Goal: Task Accomplishment & Management: Manage account settings

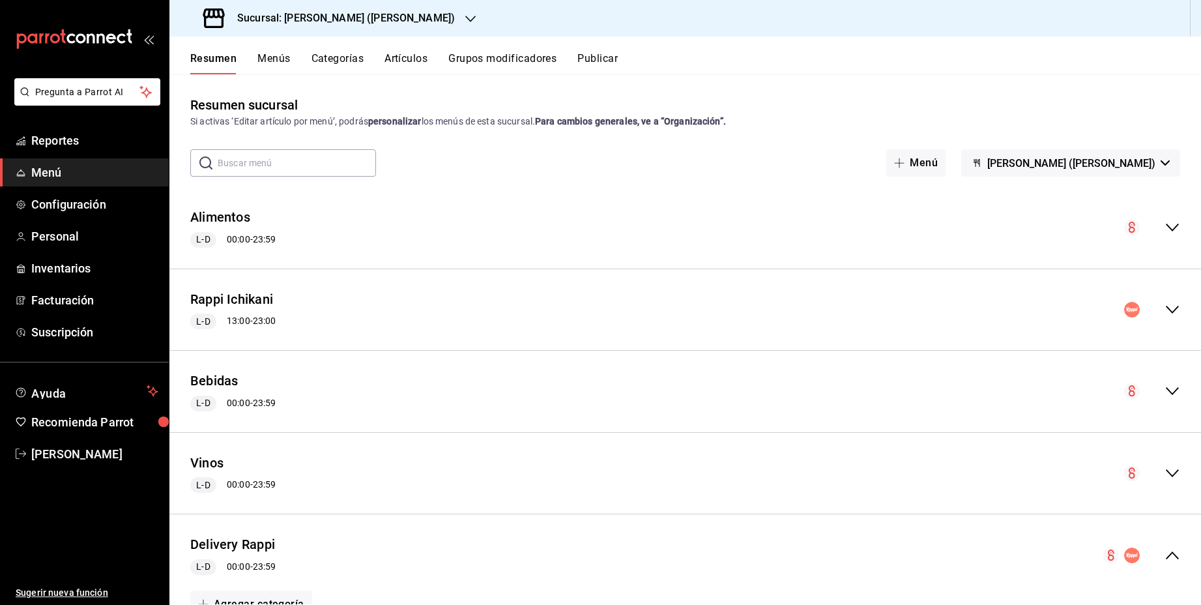
click at [1166, 227] on icon "collapse-menu-row" at bounding box center [1172, 228] width 16 height 16
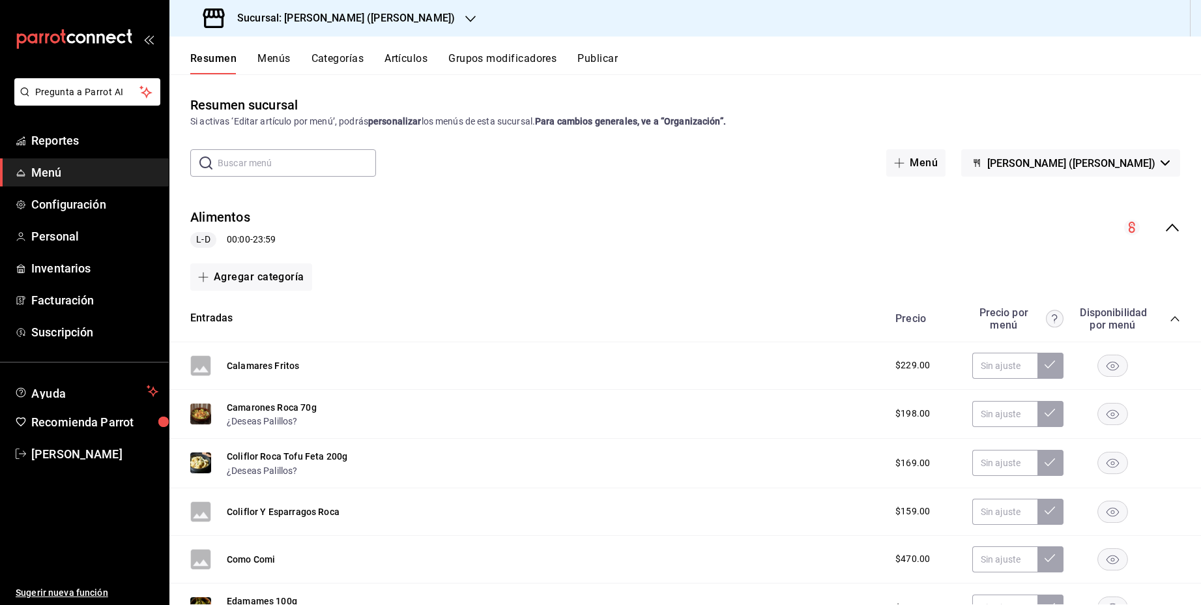
click at [1166, 227] on icon "collapse-menu-row" at bounding box center [1172, 228] width 16 height 16
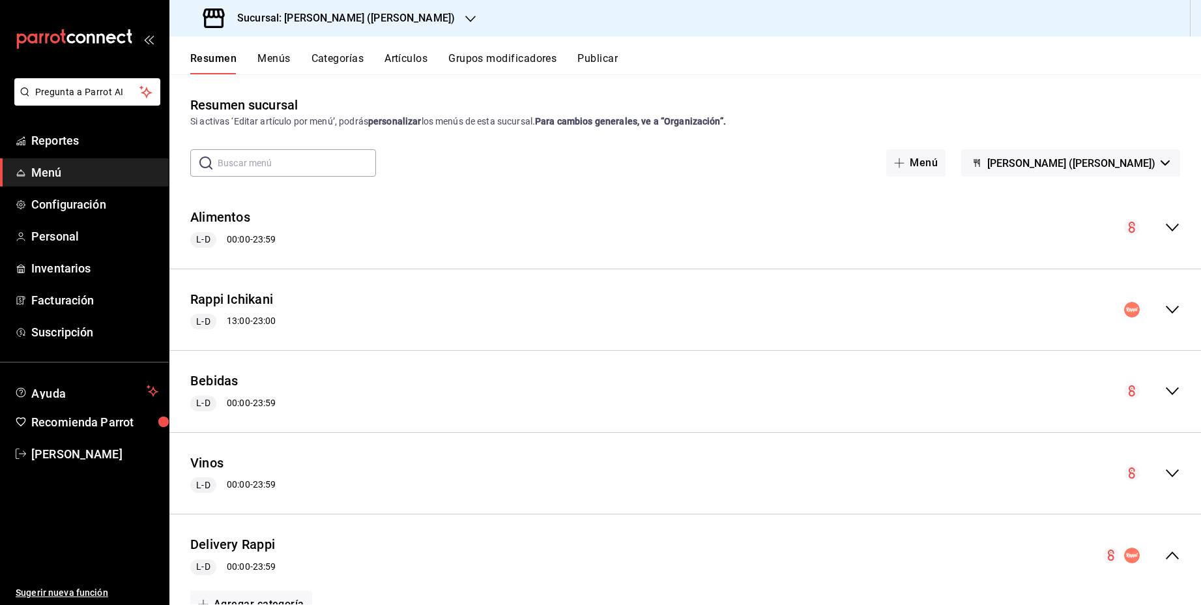
click at [1172, 230] on icon "collapse-menu-row" at bounding box center [1172, 228] width 13 height 8
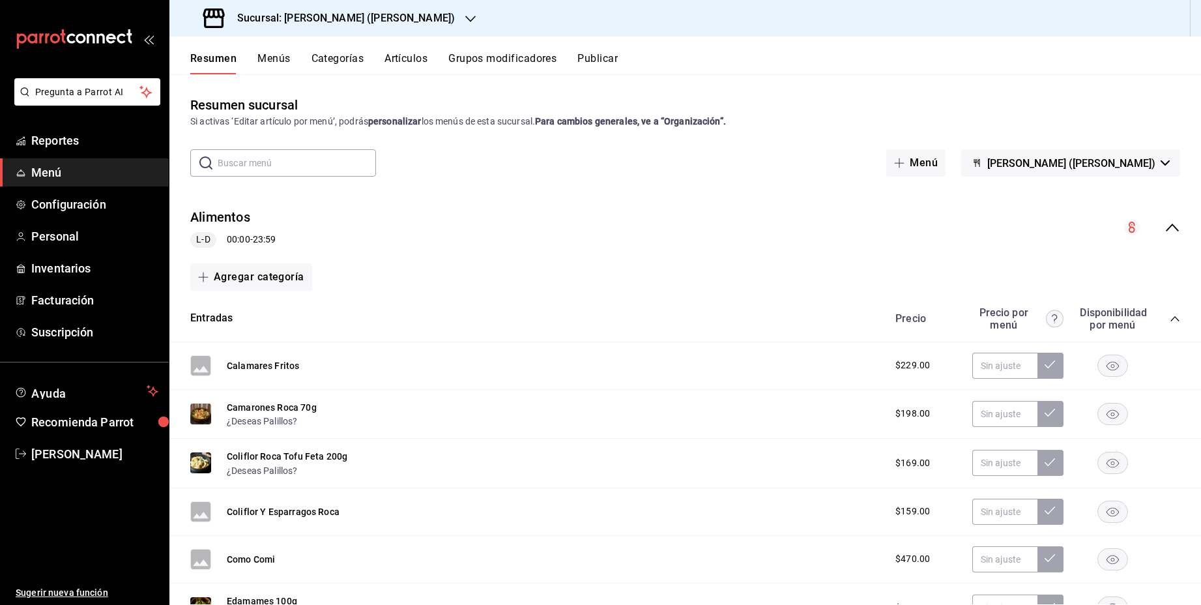
click at [1175, 227] on icon "collapse-menu-row" at bounding box center [1172, 228] width 13 height 8
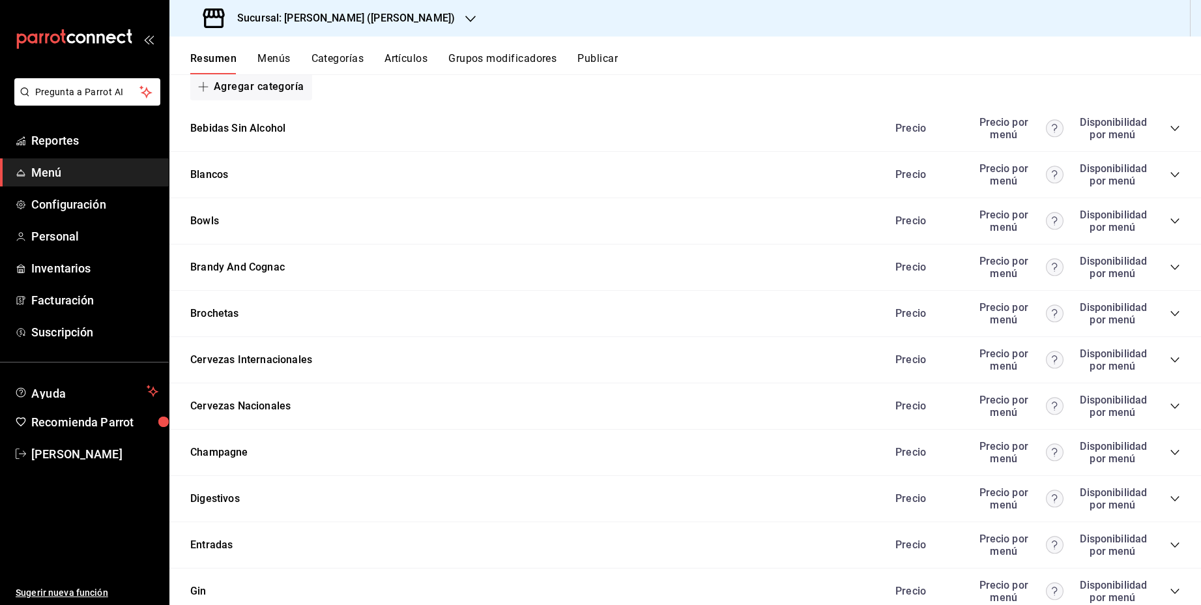
scroll to position [538, 0]
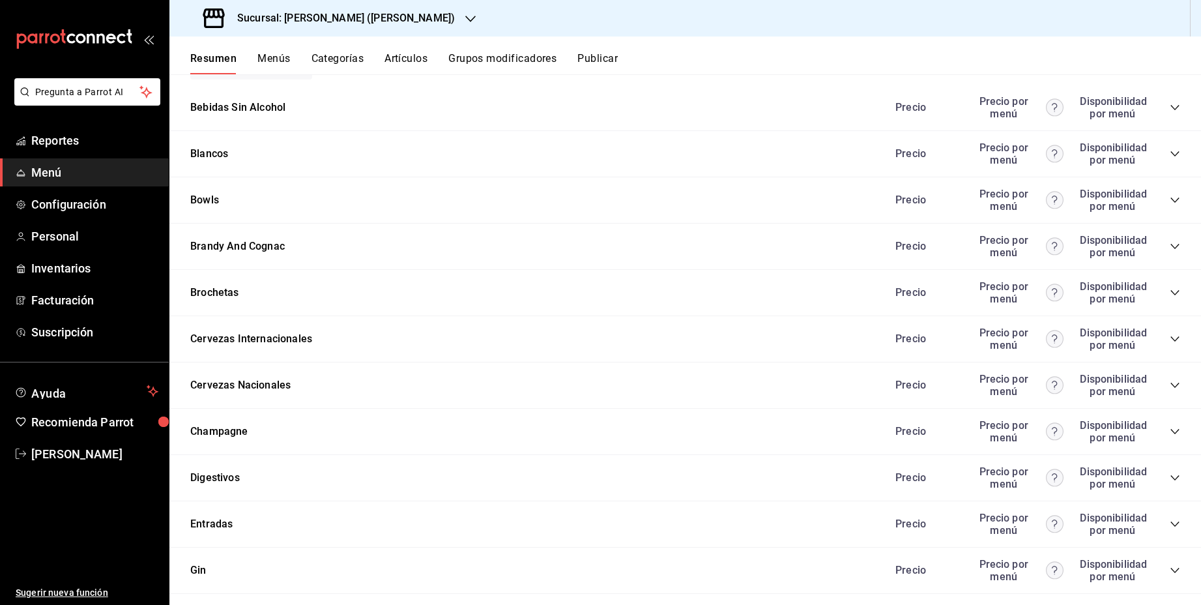
click at [1169, 109] on div "Precio Precio por menú Disponibilidad por menú" at bounding box center [1031, 107] width 298 height 25
click at [1176, 106] on icon "collapse-category-row" at bounding box center [1174, 107] width 8 height 5
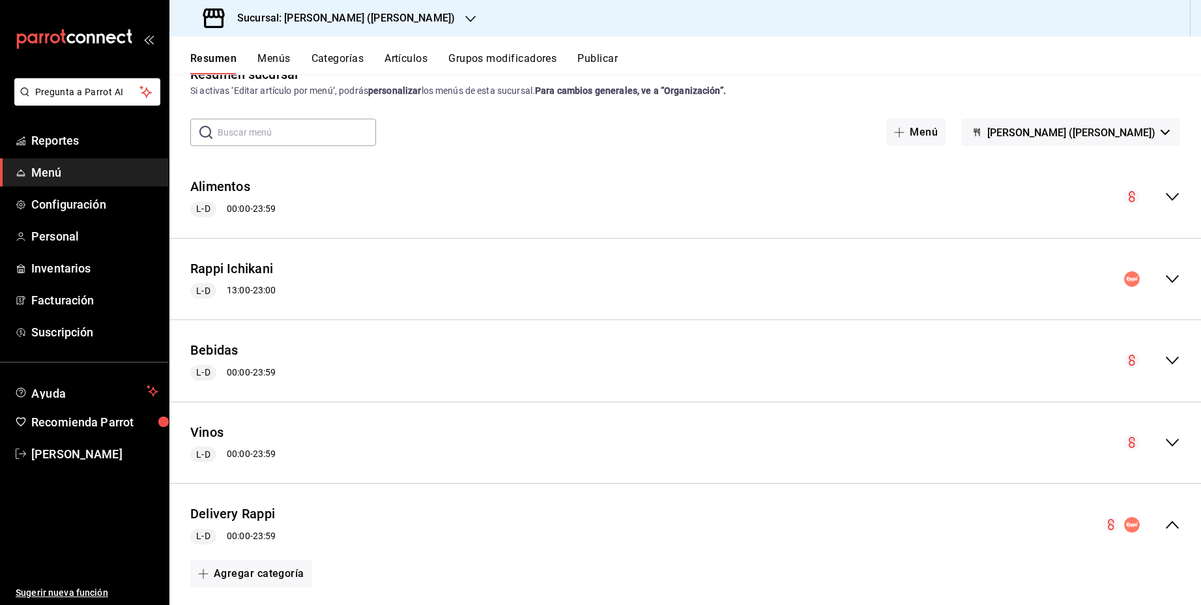
scroll to position [29, 0]
click at [291, 442] on div "Vinos L-D 00:00 - 23:59" at bounding box center [685, 444] width 1032 height 61
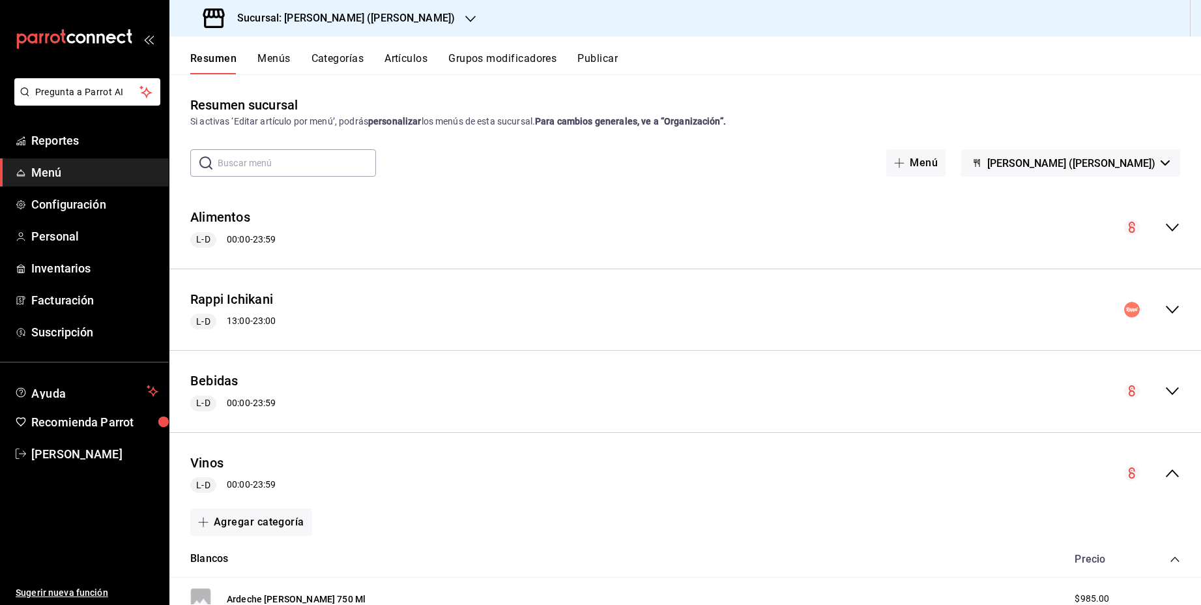
scroll to position [0, 0]
click at [1177, 469] on icon "collapse-menu-row" at bounding box center [1172, 473] width 16 height 16
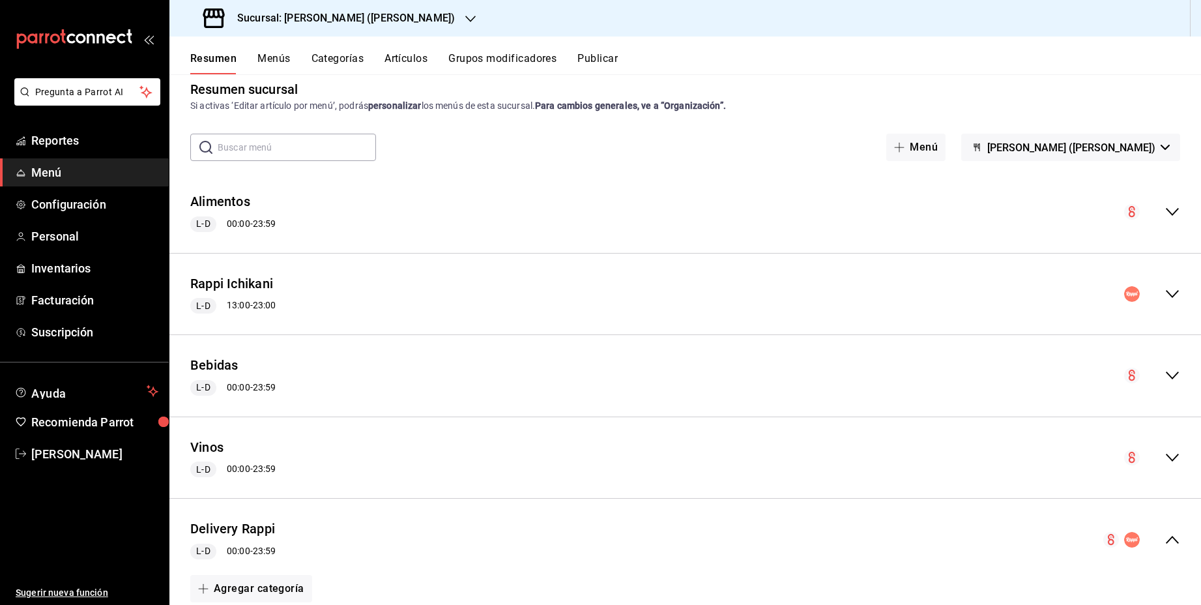
scroll to position [13, 0]
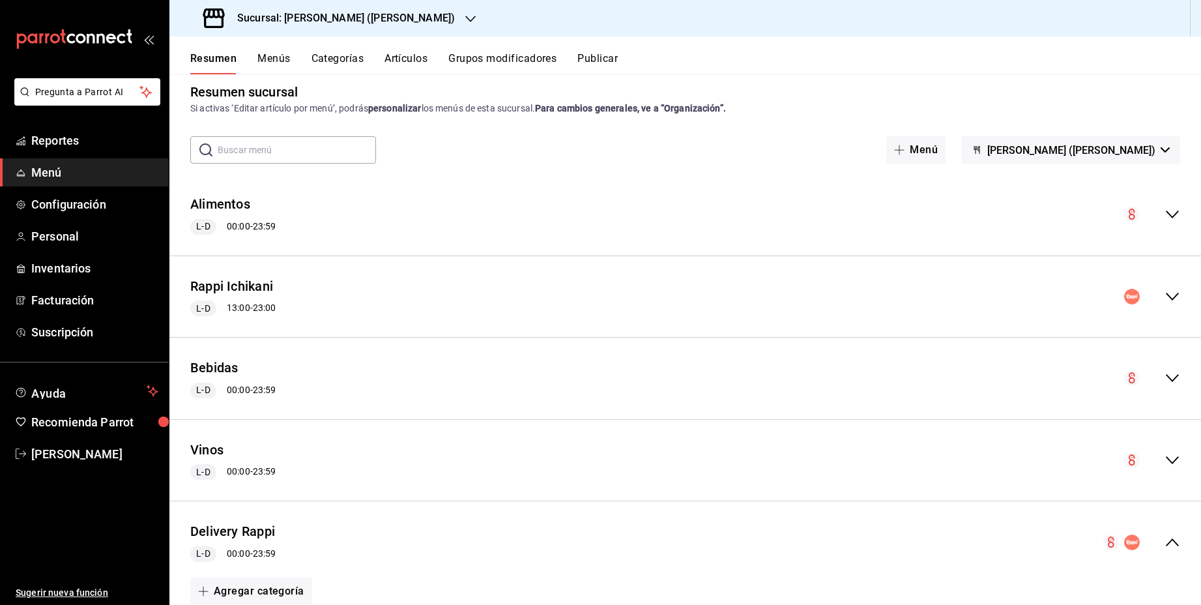
click at [1176, 214] on icon "collapse-menu-row" at bounding box center [1172, 214] width 13 height 8
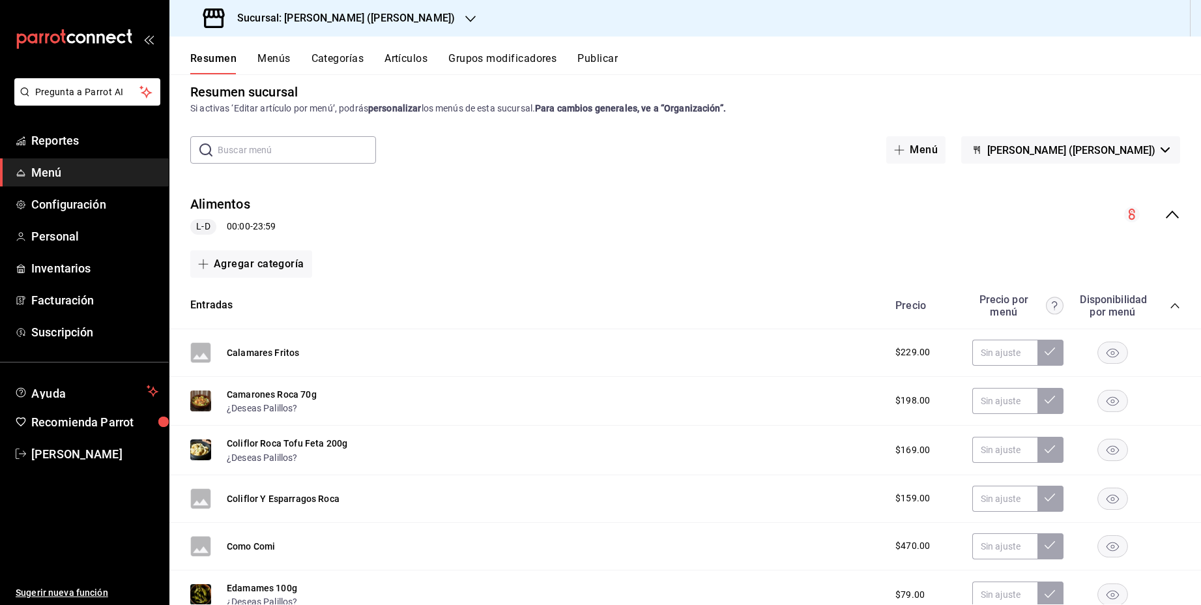
click at [1172, 215] on icon "collapse-menu-row" at bounding box center [1172, 215] width 16 height 16
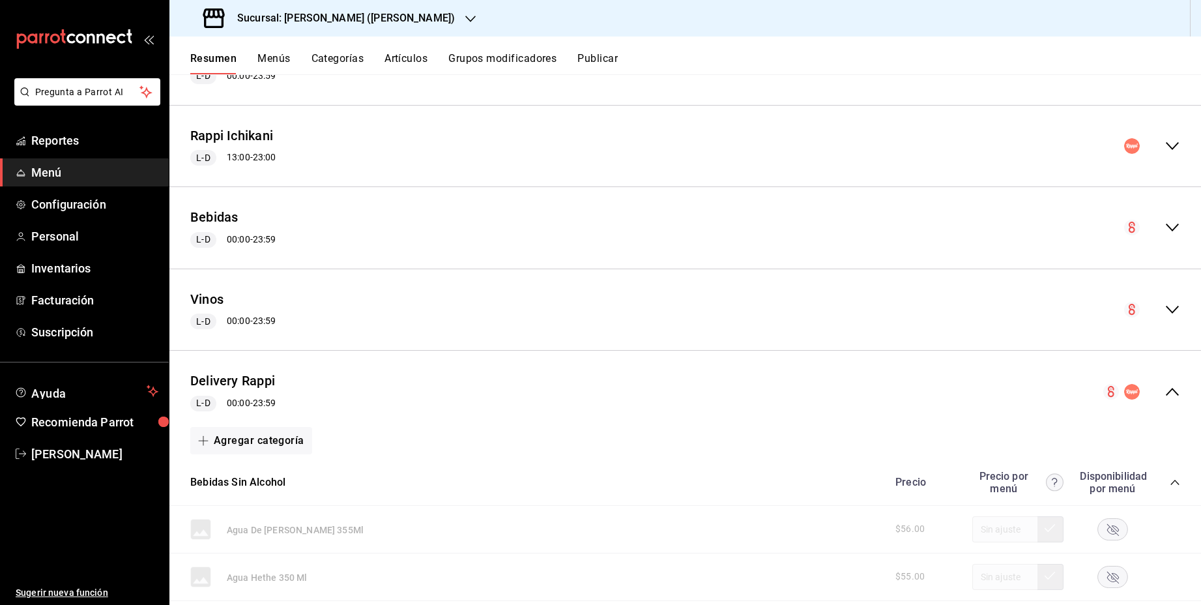
scroll to position [149, 0]
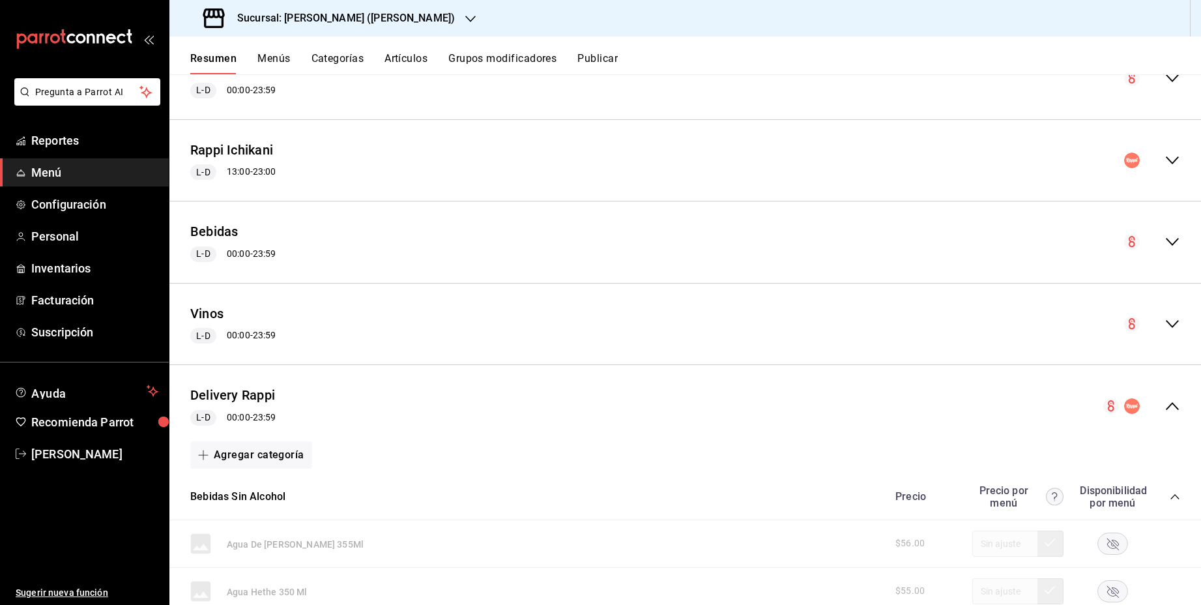
click at [1177, 402] on icon "collapse-menu-row" at bounding box center [1172, 406] width 16 height 16
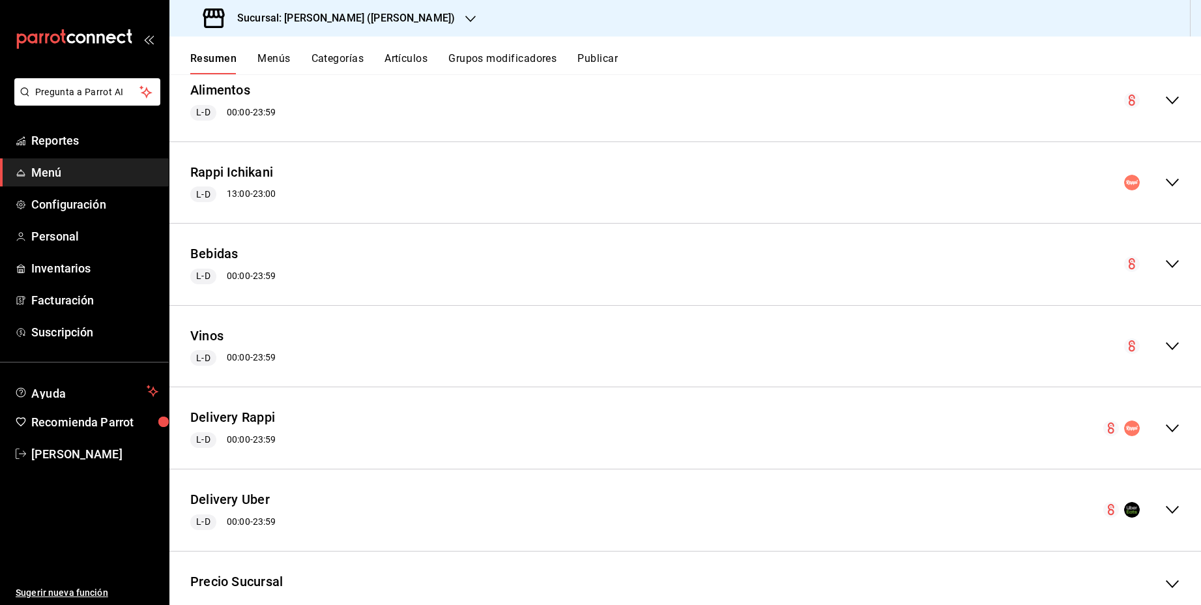
scroll to position [124, 0]
click at [1172, 195] on div "Rappi Ichikani L-D 13:00 - 23:00" at bounding box center [685, 185] width 1032 height 61
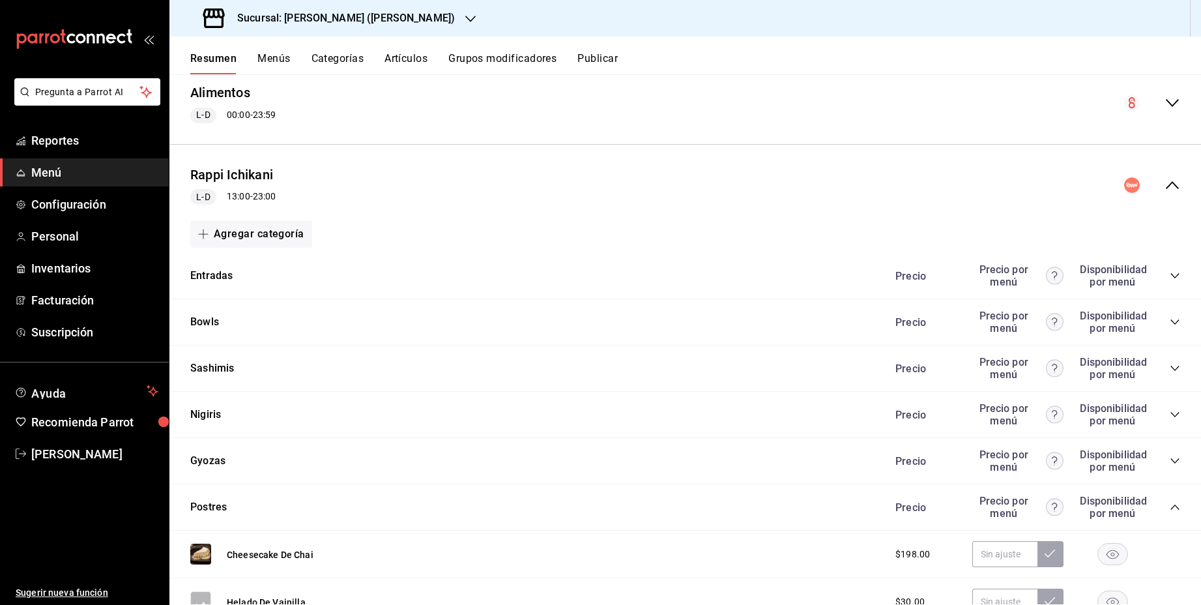
click at [1174, 101] on icon "collapse-menu-row" at bounding box center [1172, 103] width 16 height 16
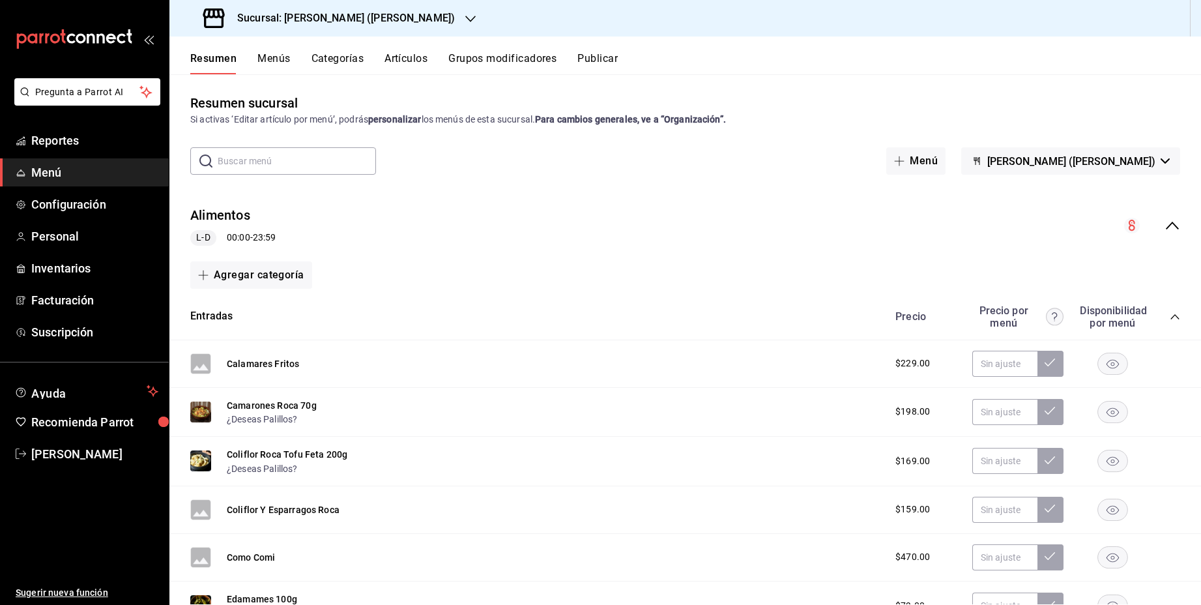
scroll to position [0, 0]
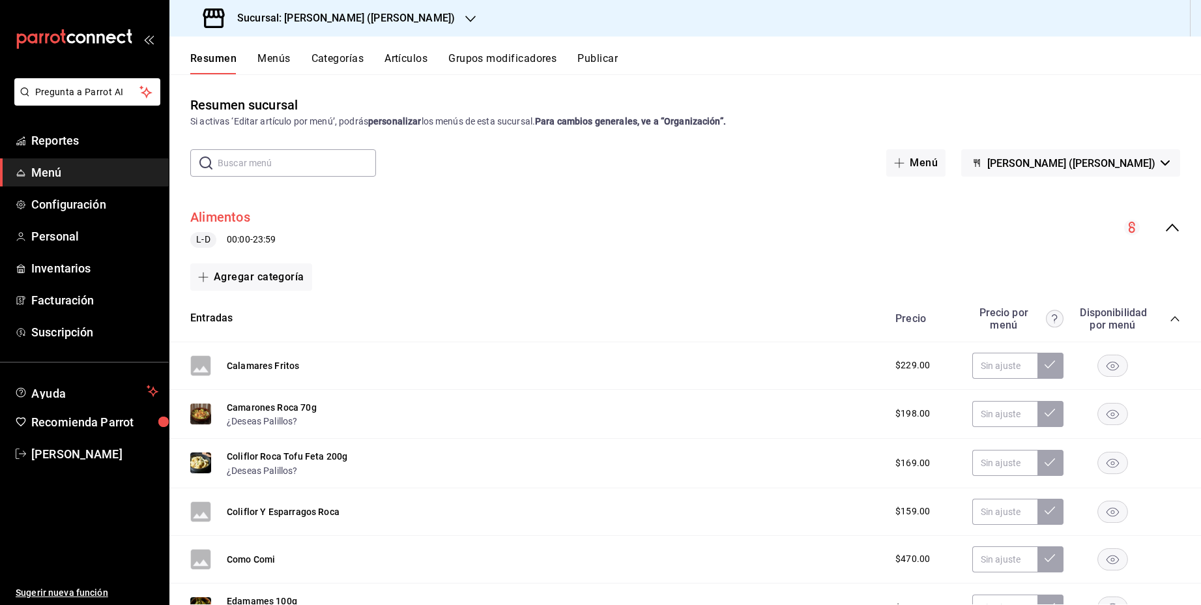
click at [225, 218] on button "Alimentos" at bounding box center [220, 217] width 60 height 19
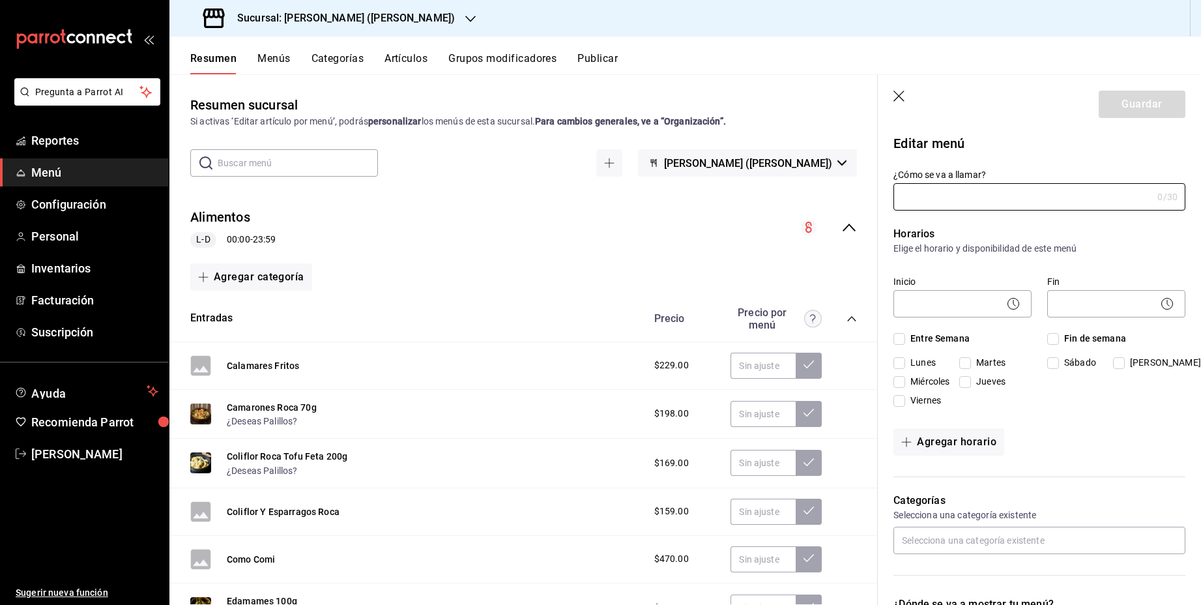
type input "Alimentos"
checkbox input "true"
type input "1742788584159"
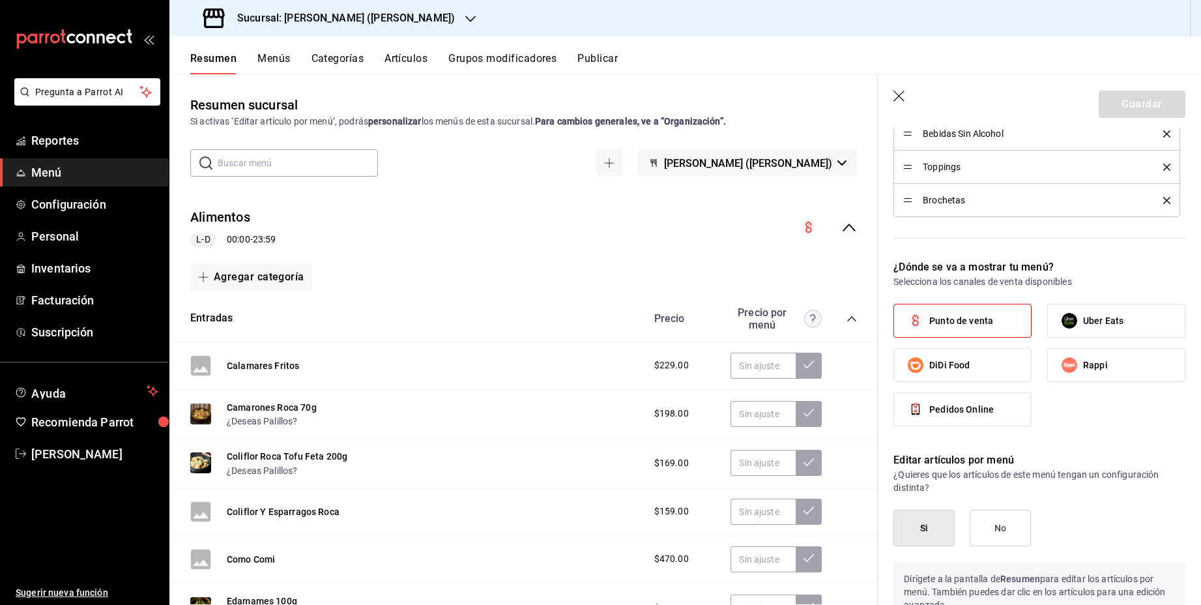
scroll to position [858, 0]
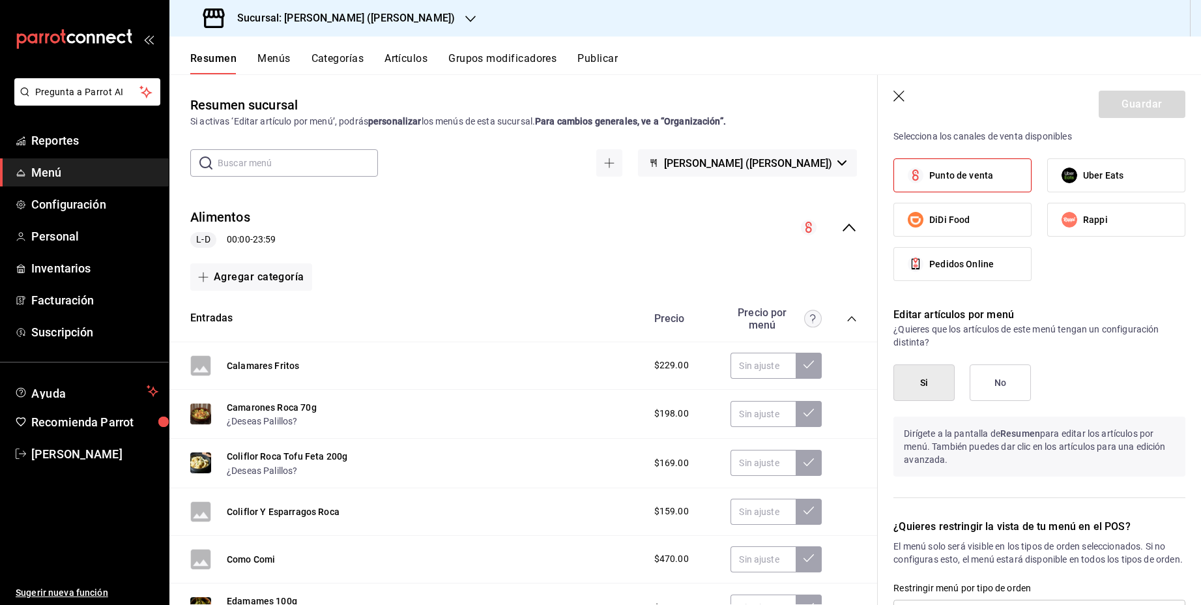
click at [900, 95] on icon "button" at bounding box center [898, 96] width 11 height 11
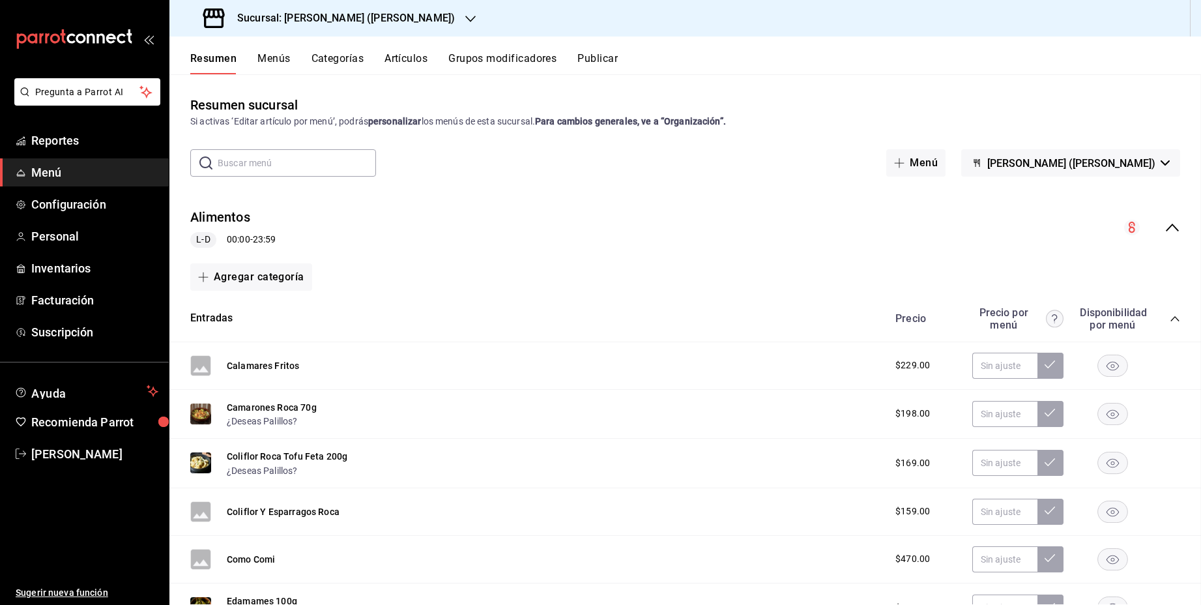
checkbox input "false"
type input "1755816911476"
checkbox input "false"
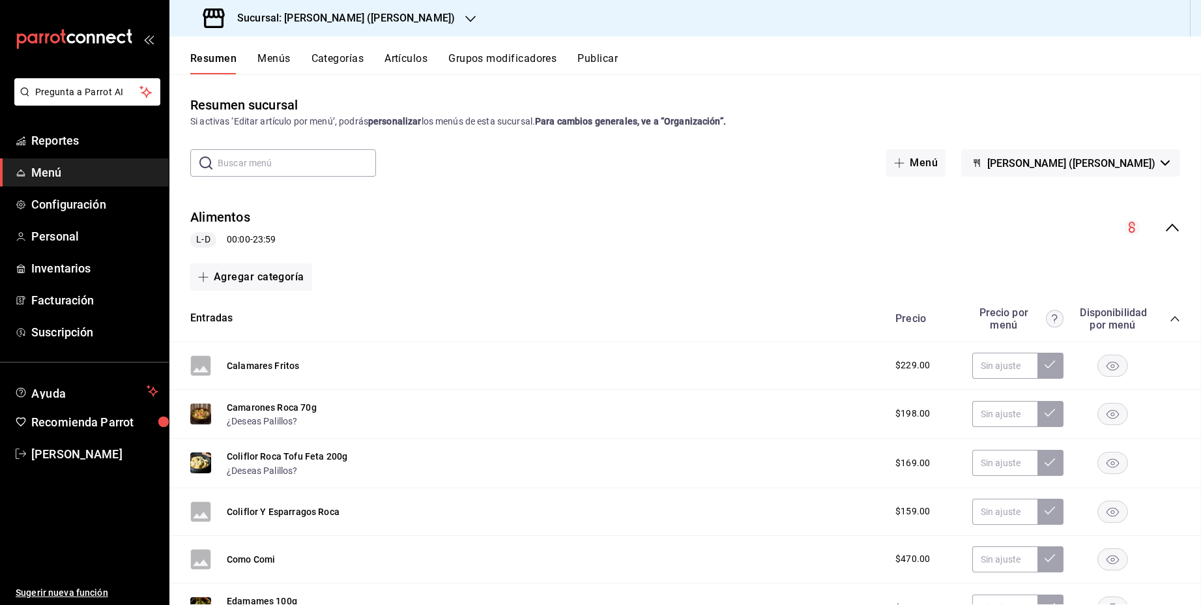
checkbox input "false"
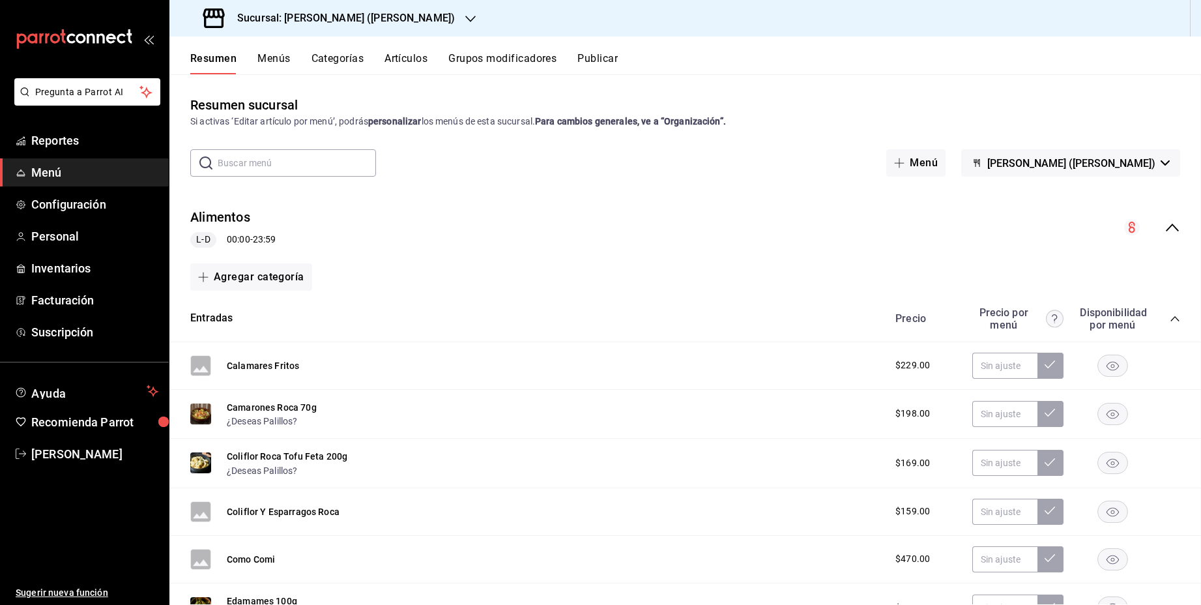
checkbox input "false"
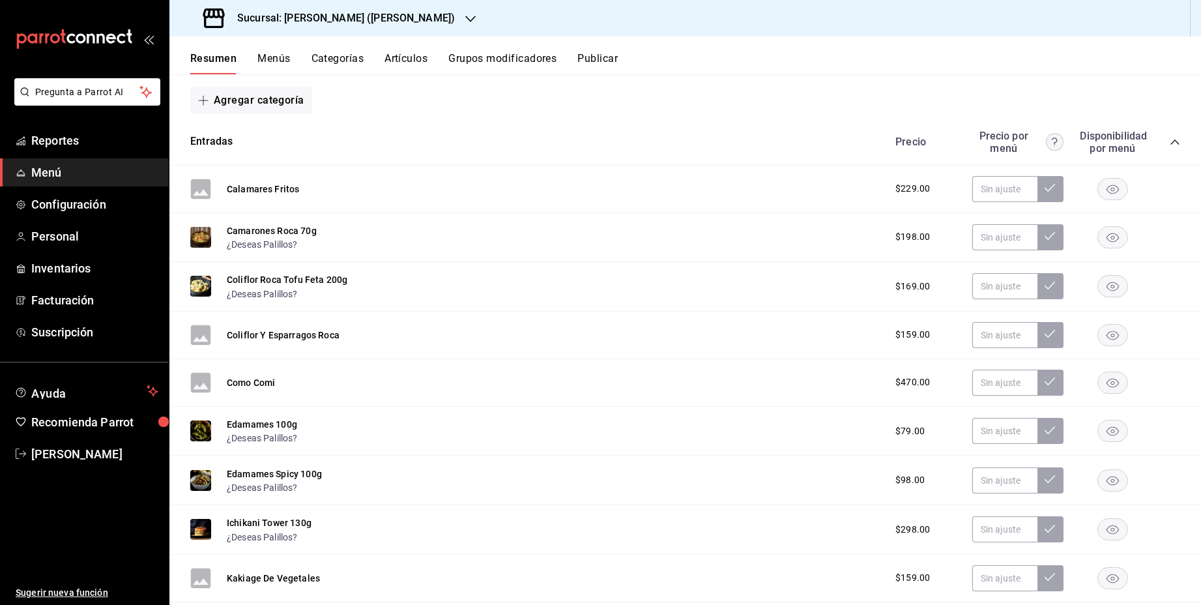
scroll to position [176, 0]
click at [1179, 138] on icon "collapse-category-row" at bounding box center [1175, 142] width 10 height 10
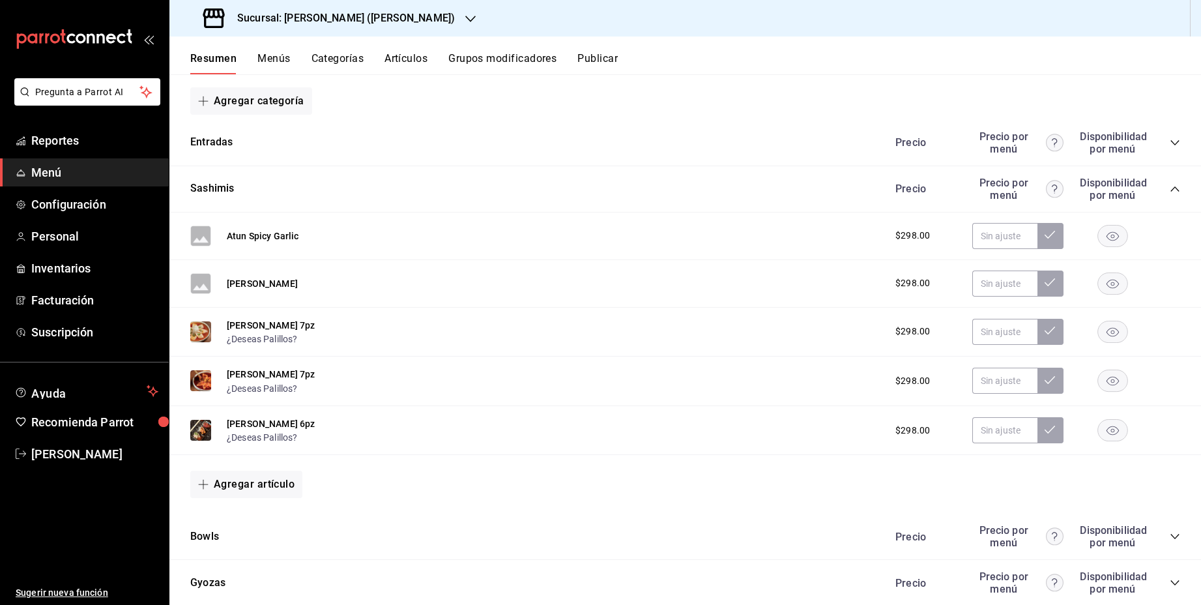
click at [1177, 188] on icon "collapse-category-row" at bounding box center [1175, 189] width 10 height 10
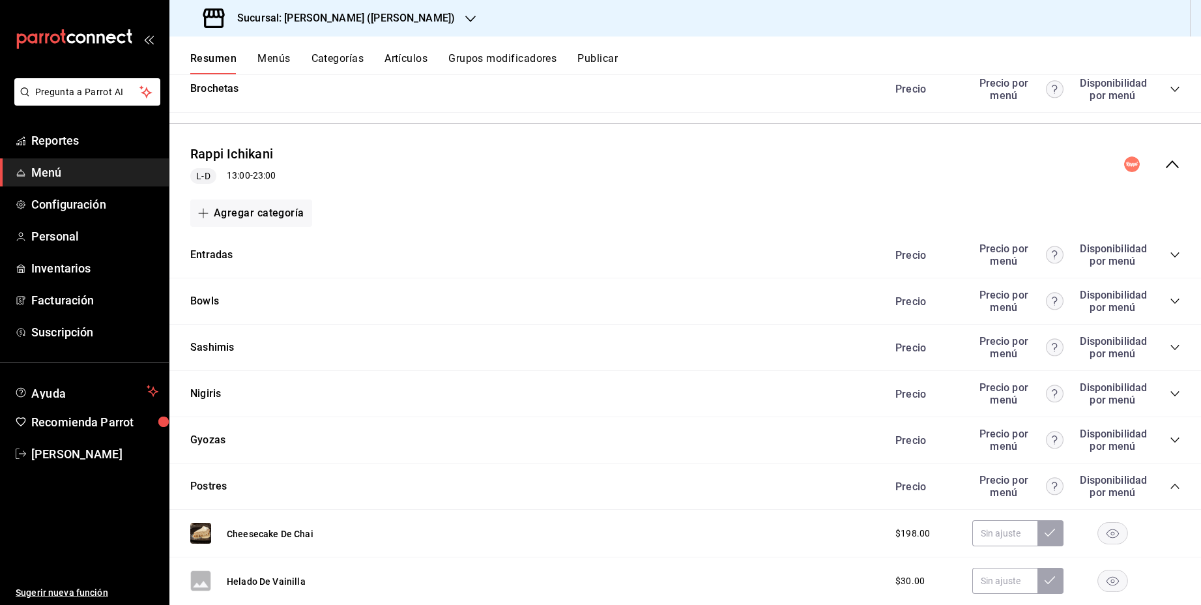
scroll to position [555, 0]
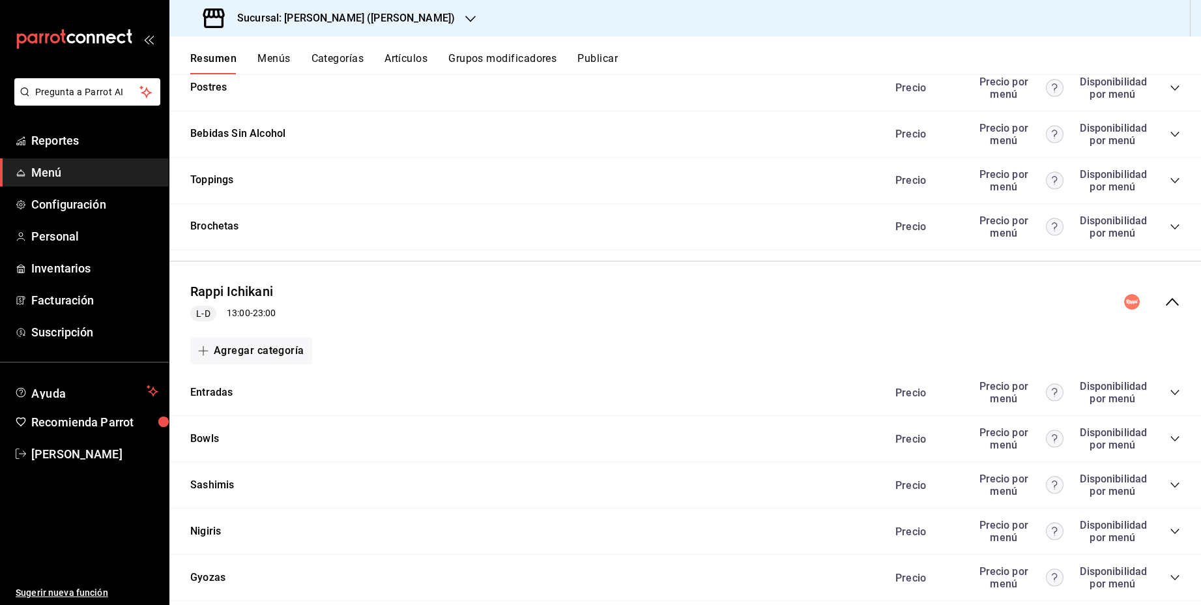
click at [1171, 296] on icon "collapse-menu-row" at bounding box center [1172, 302] width 16 height 16
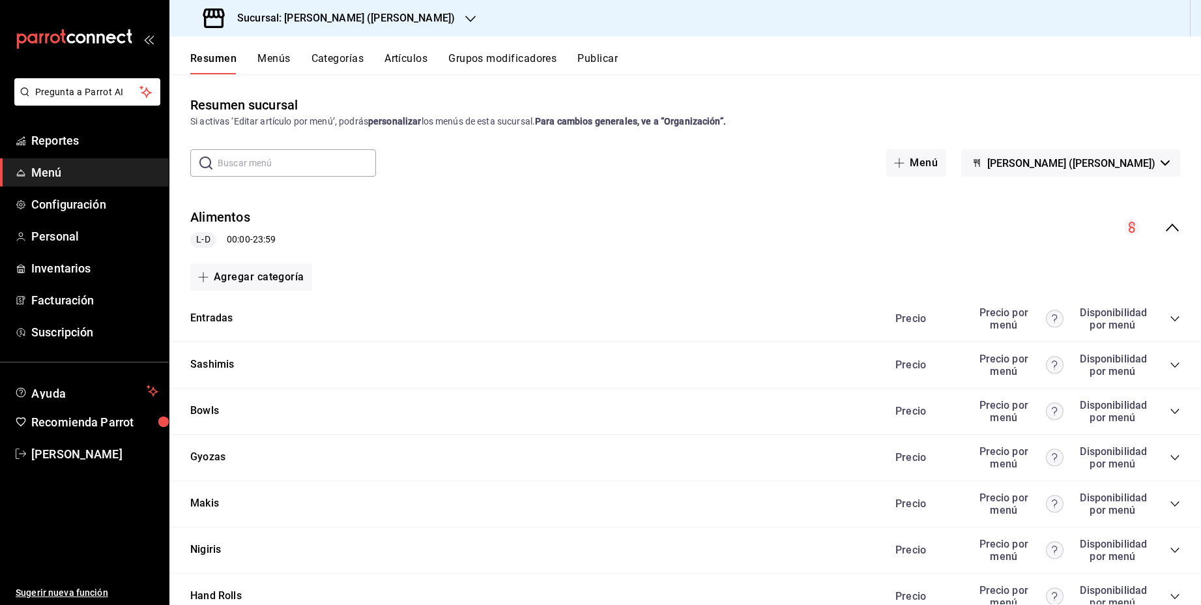
scroll to position [0, 0]
click at [1172, 227] on icon "collapse-menu-row" at bounding box center [1172, 228] width 16 height 16
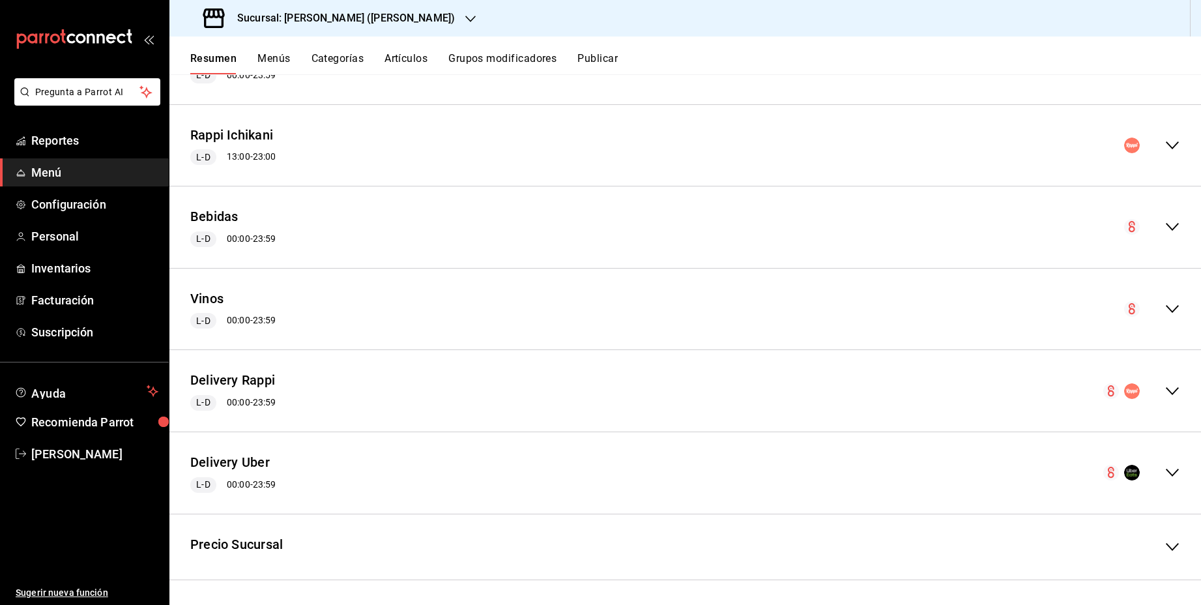
scroll to position [164, 0]
click at [1171, 389] on icon "collapse-menu-row" at bounding box center [1172, 392] width 16 height 16
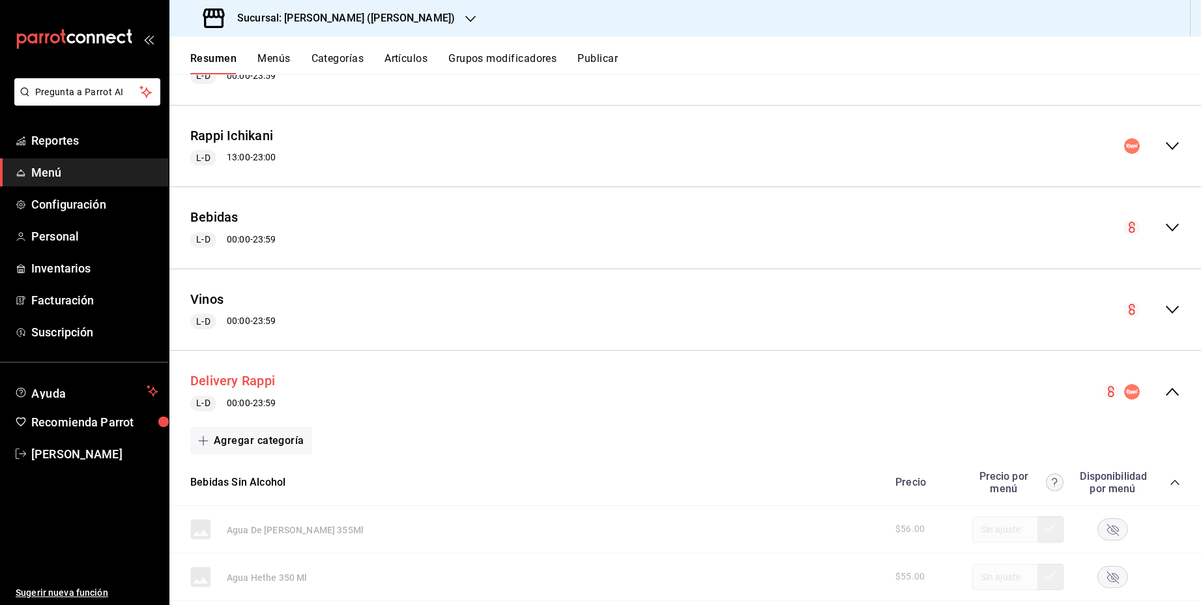
click at [252, 380] on button "Delivery Rappi" at bounding box center [232, 380] width 85 height 19
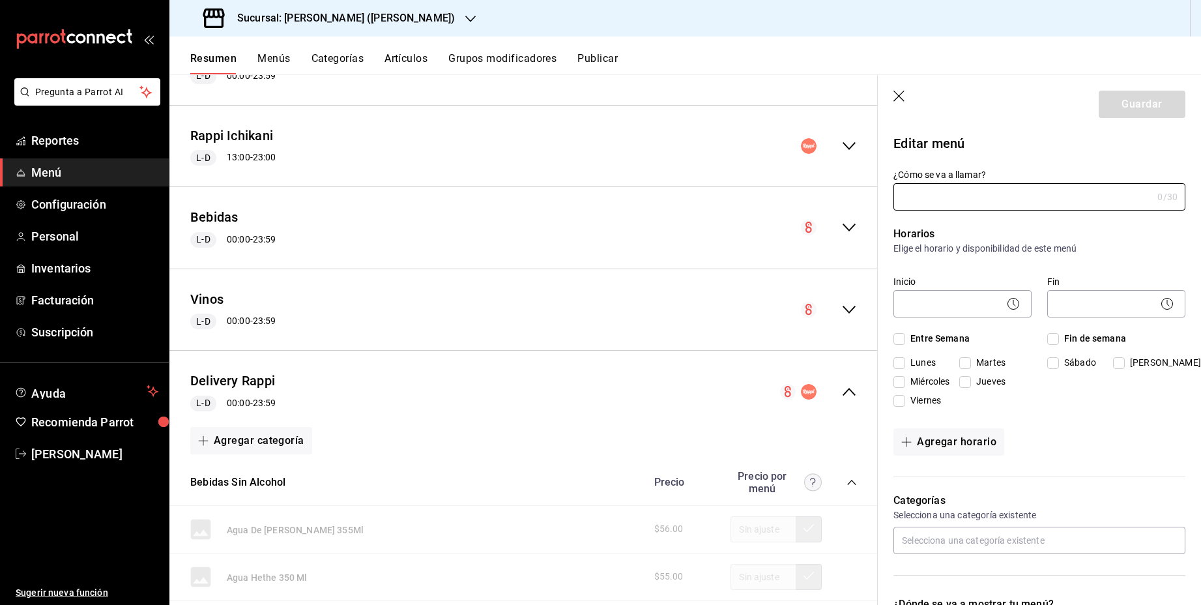
type input "Delivery Rappi"
checkbox input "true"
type input "11742788222615"
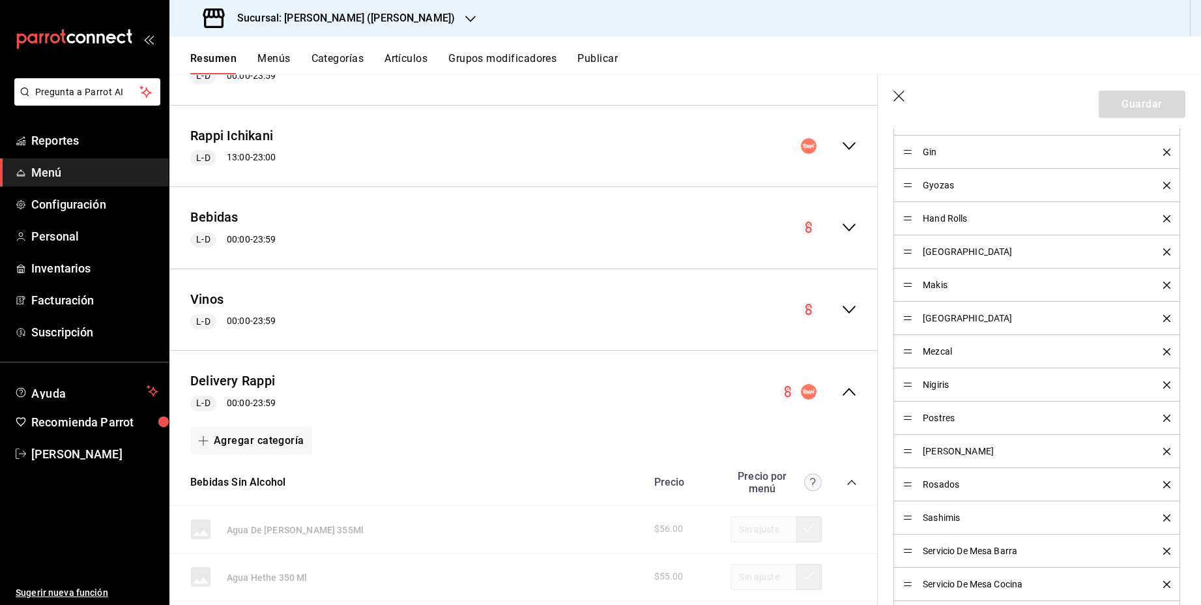
scroll to position [787, 0]
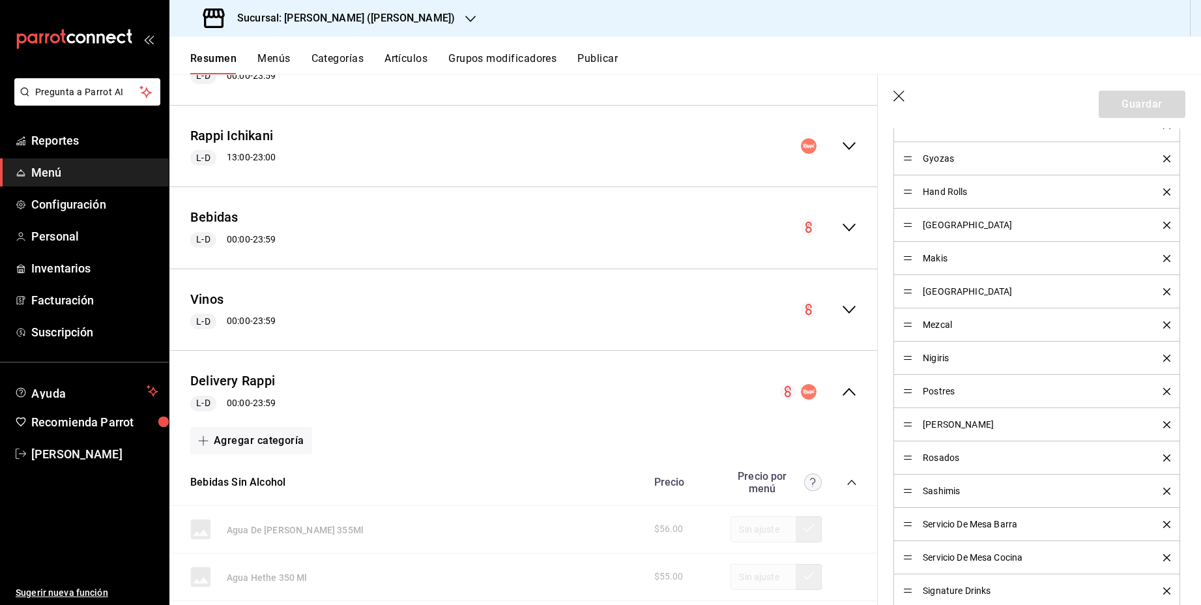
click at [901, 97] on icon "button" at bounding box center [898, 96] width 11 height 11
checkbox input "false"
type input "1755816982902"
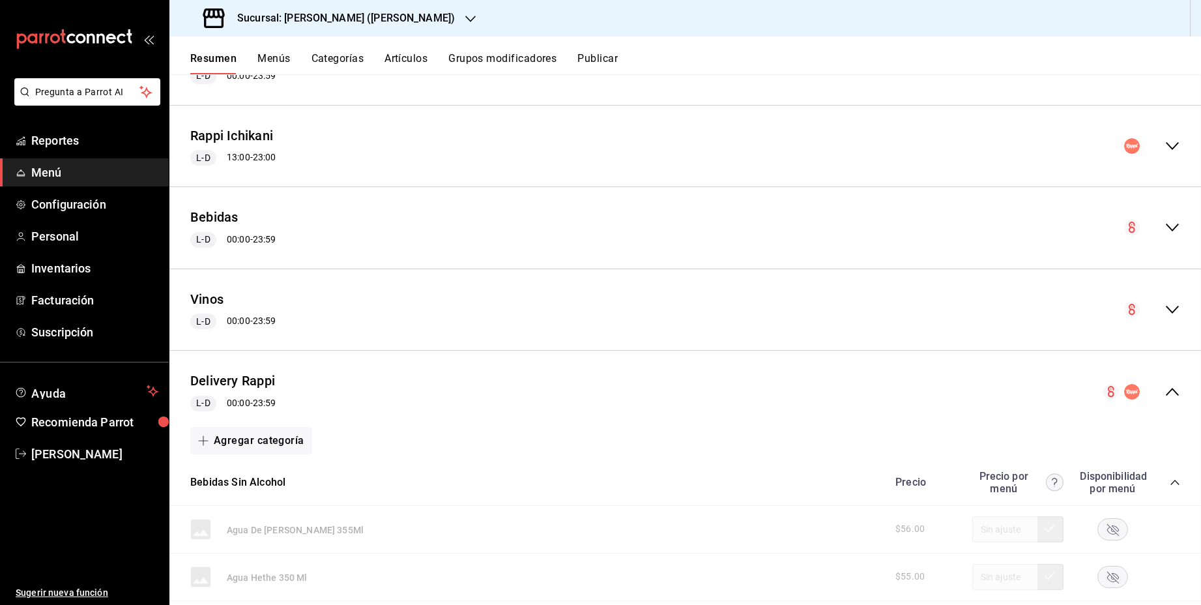
checkbox input "false"
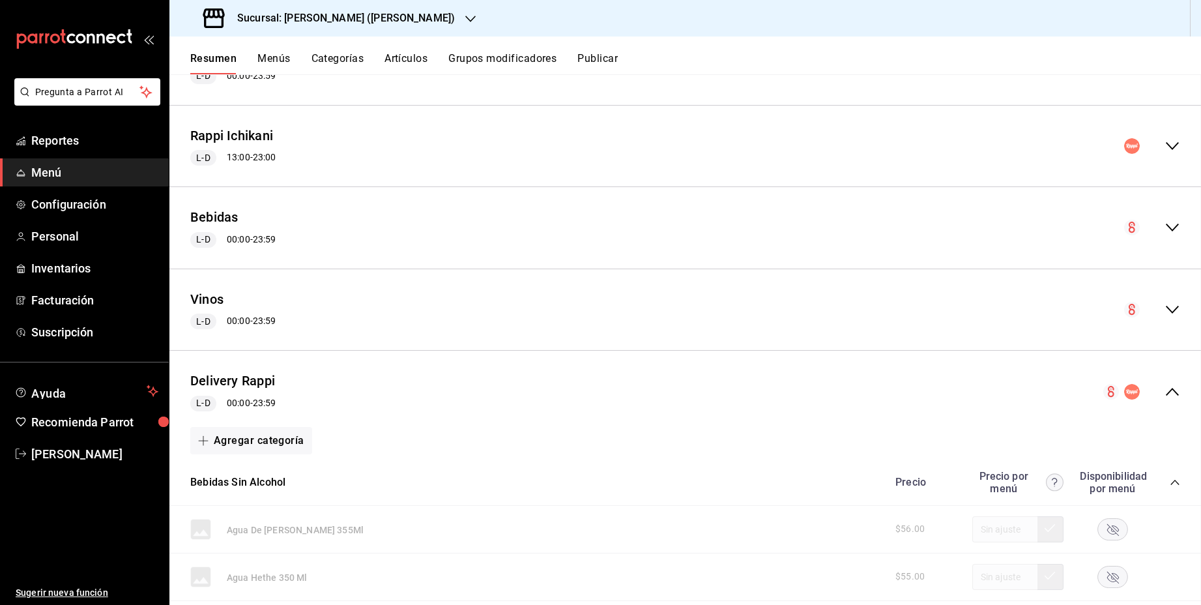
checkbox input "false"
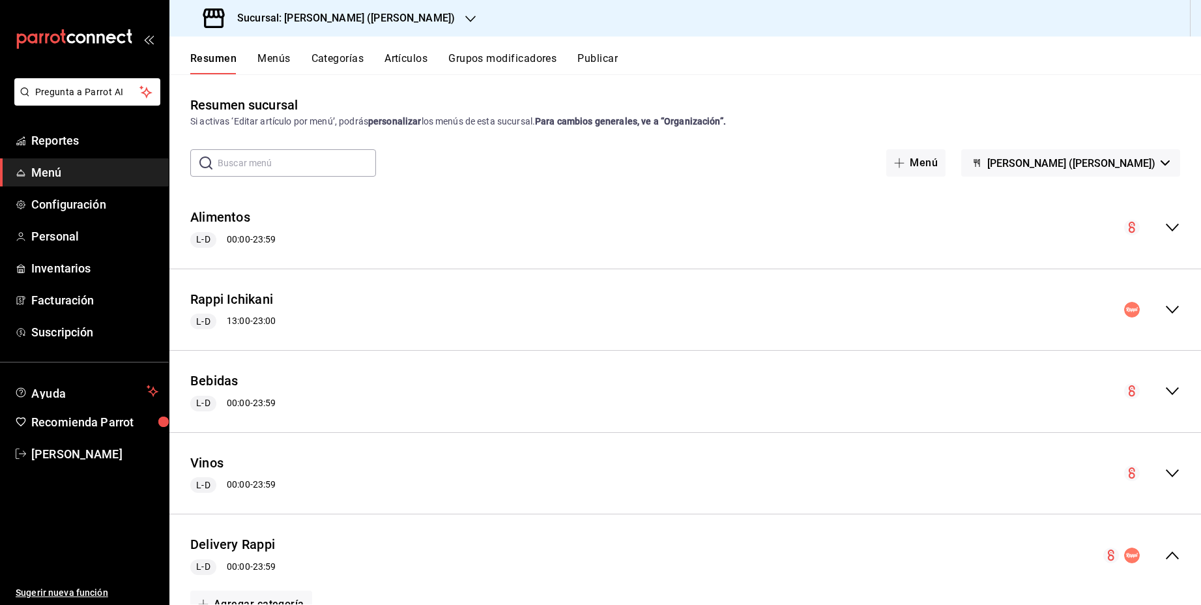
click at [277, 61] on button "Menús" at bounding box center [273, 63] width 33 height 22
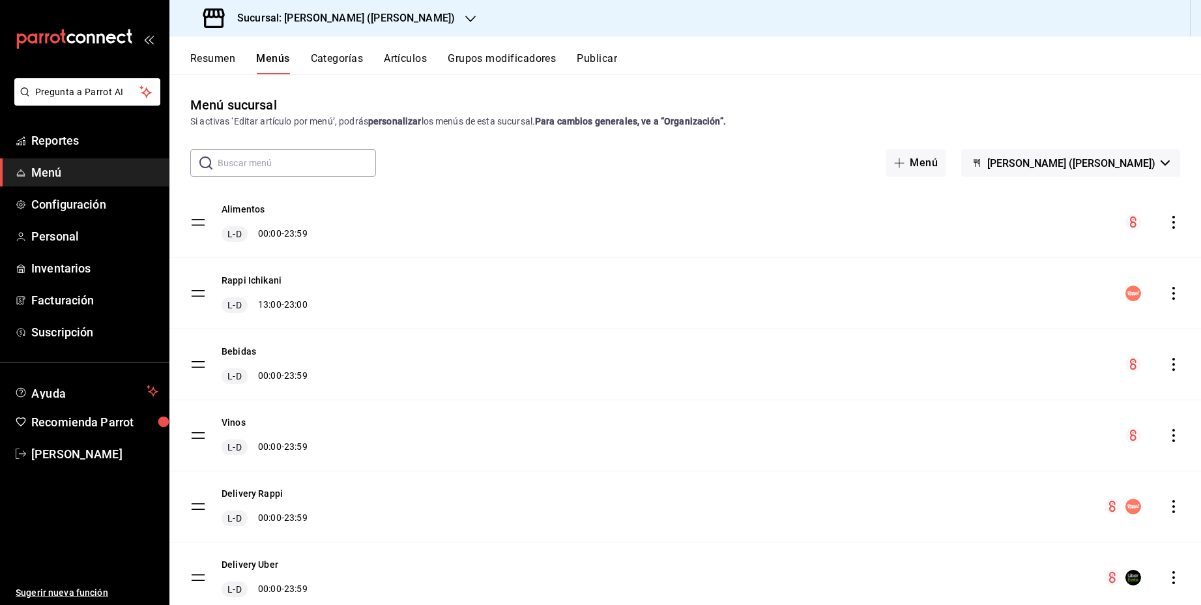
click at [1175, 226] on icon "actions" at bounding box center [1173, 222] width 13 height 13
click at [1175, 226] on div at bounding box center [600, 302] width 1201 height 605
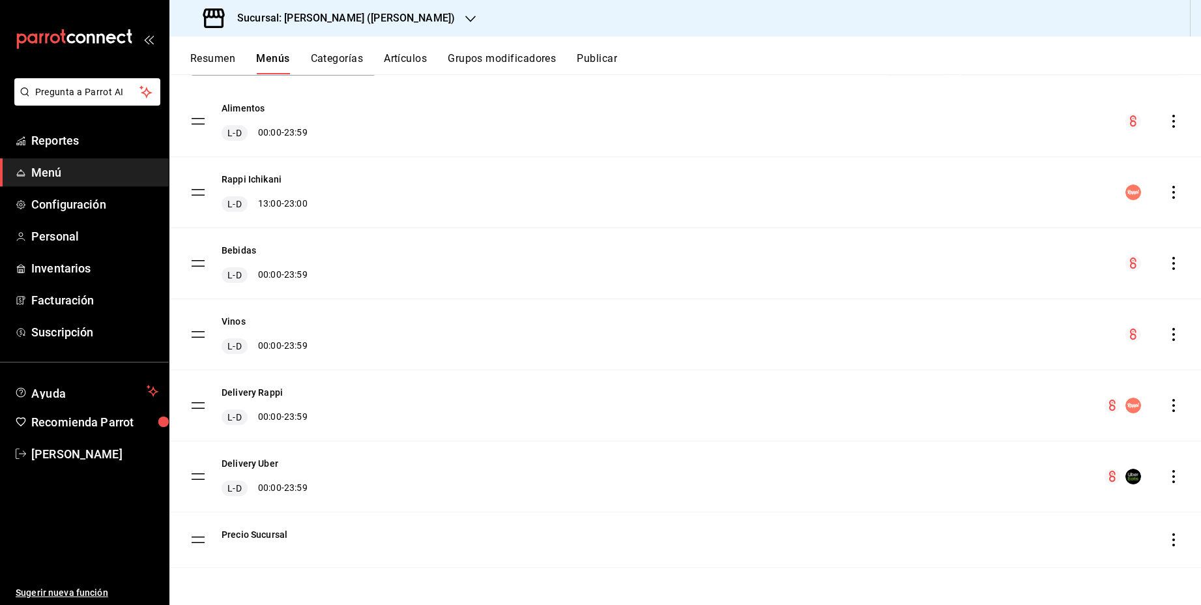
scroll to position [101, 0]
click at [212, 53] on button "Resumen" at bounding box center [212, 63] width 45 height 22
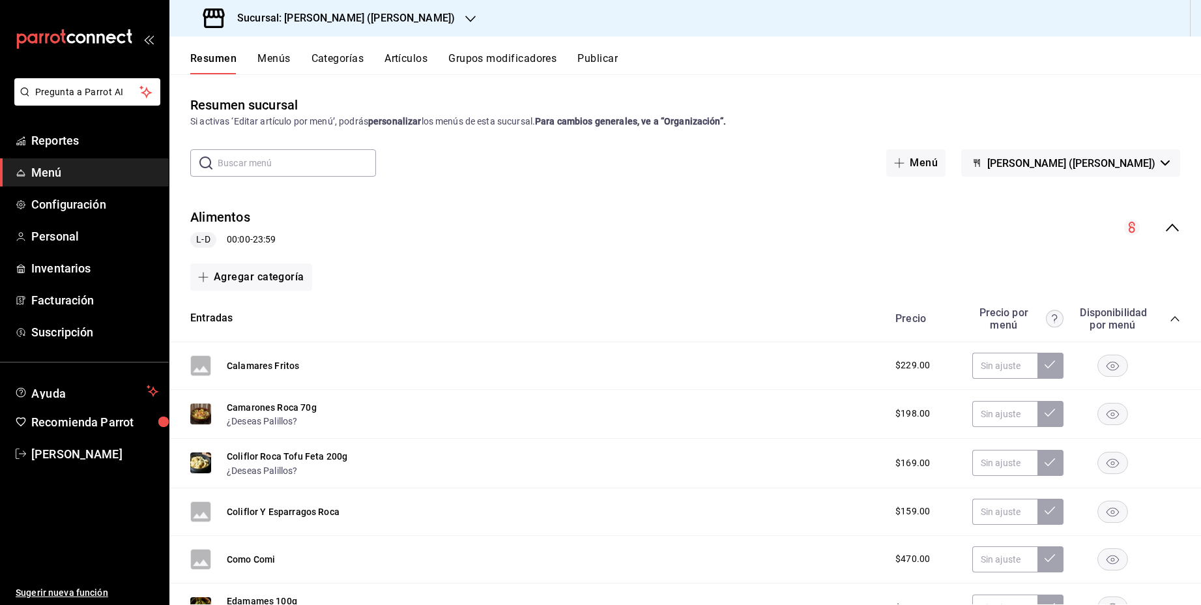
click at [1172, 321] on icon "collapse-category-row" at bounding box center [1175, 318] width 10 height 10
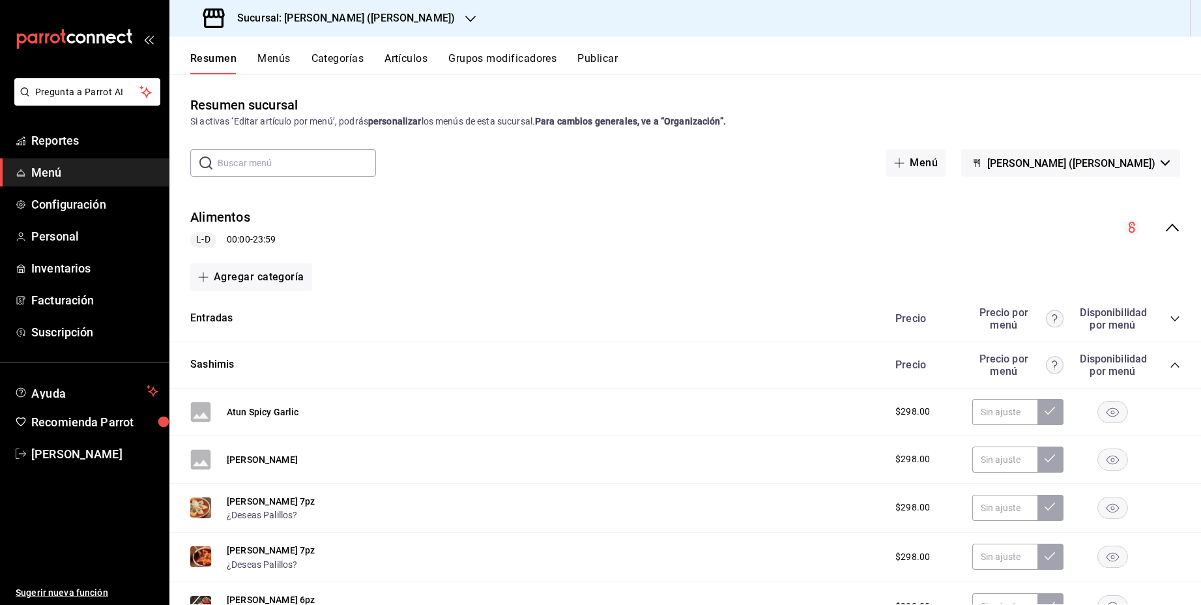
click at [1174, 364] on icon "collapse-category-row" at bounding box center [1175, 365] width 10 height 10
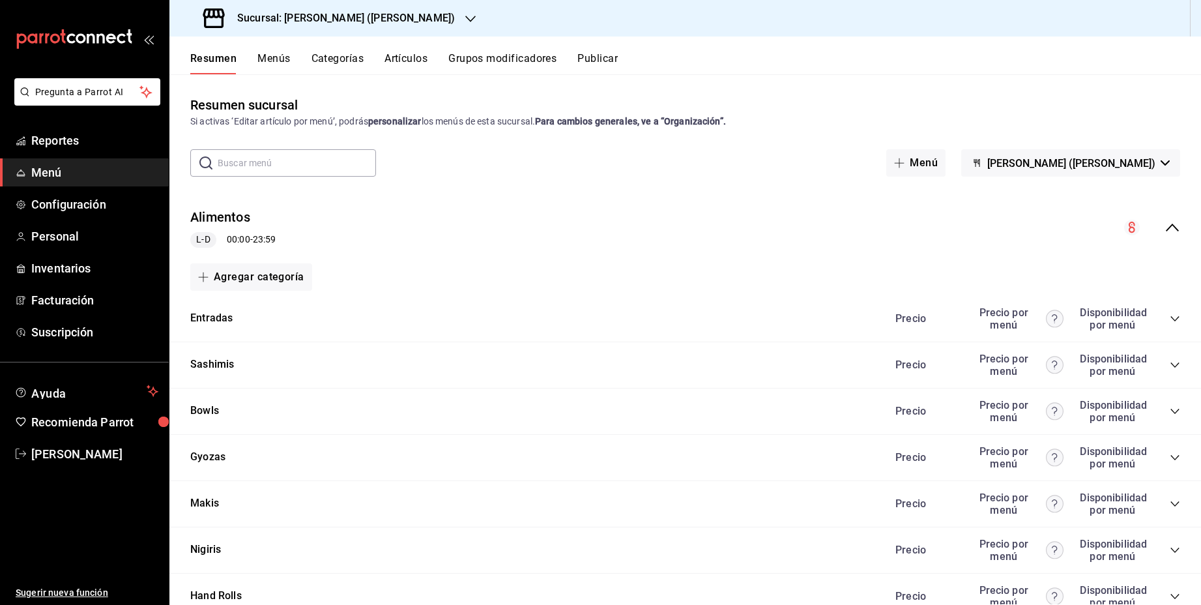
click at [1174, 222] on icon "collapse-menu-row" at bounding box center [1172, 228] width 16 height 16
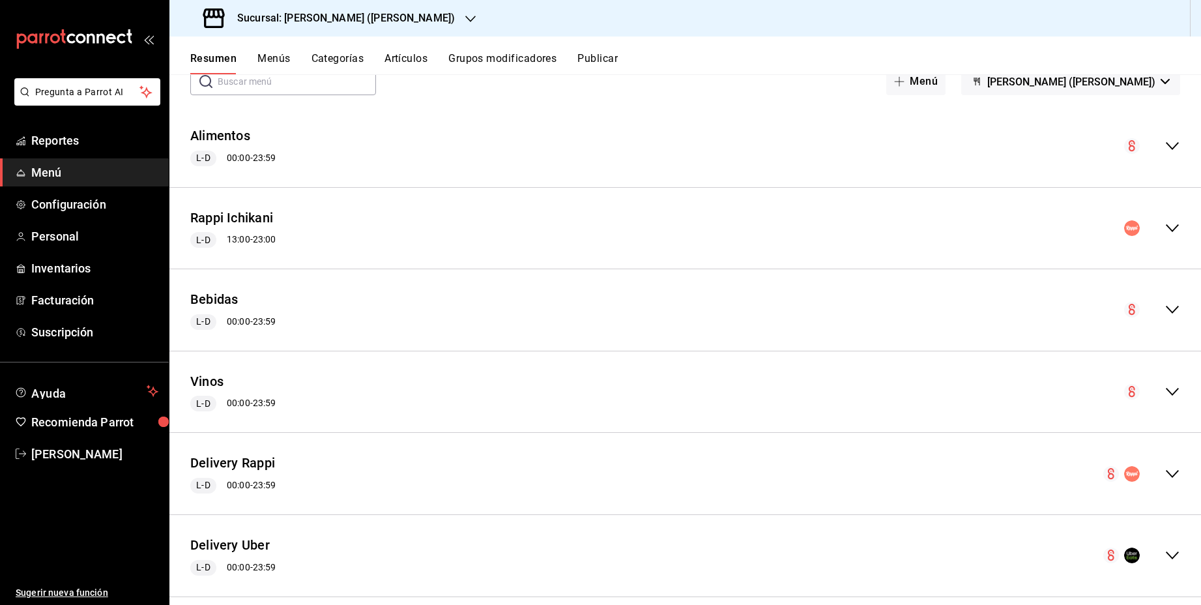
scroll to position [74, 0]
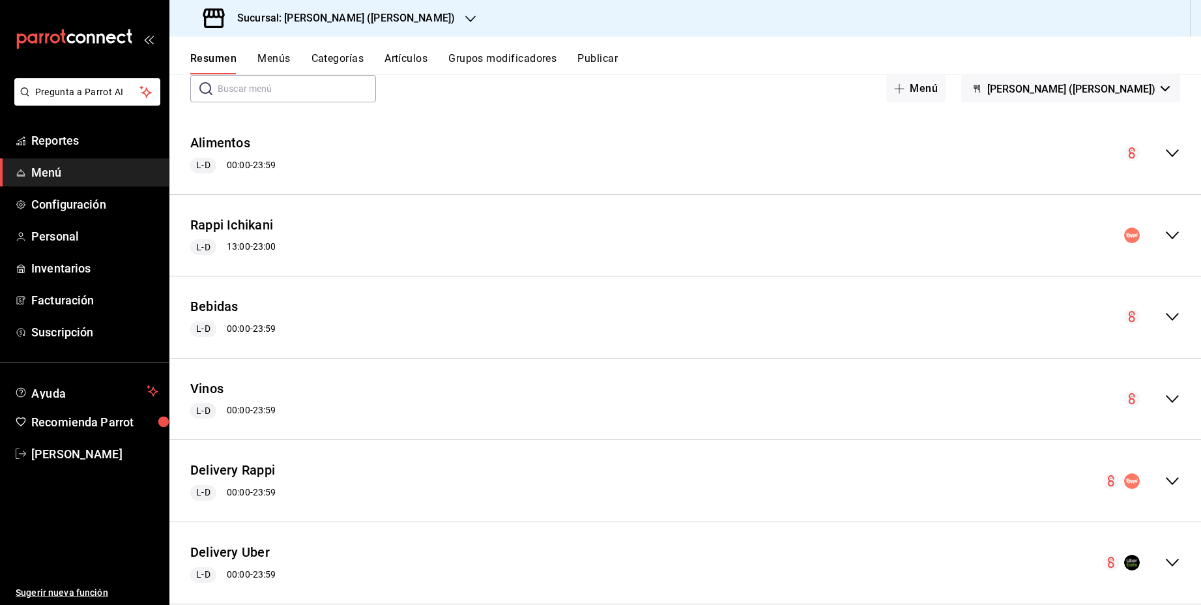
click at [1172, 238] on icon "collapse-menu-row" at bounding box center [1172, 235] width 13 height 8
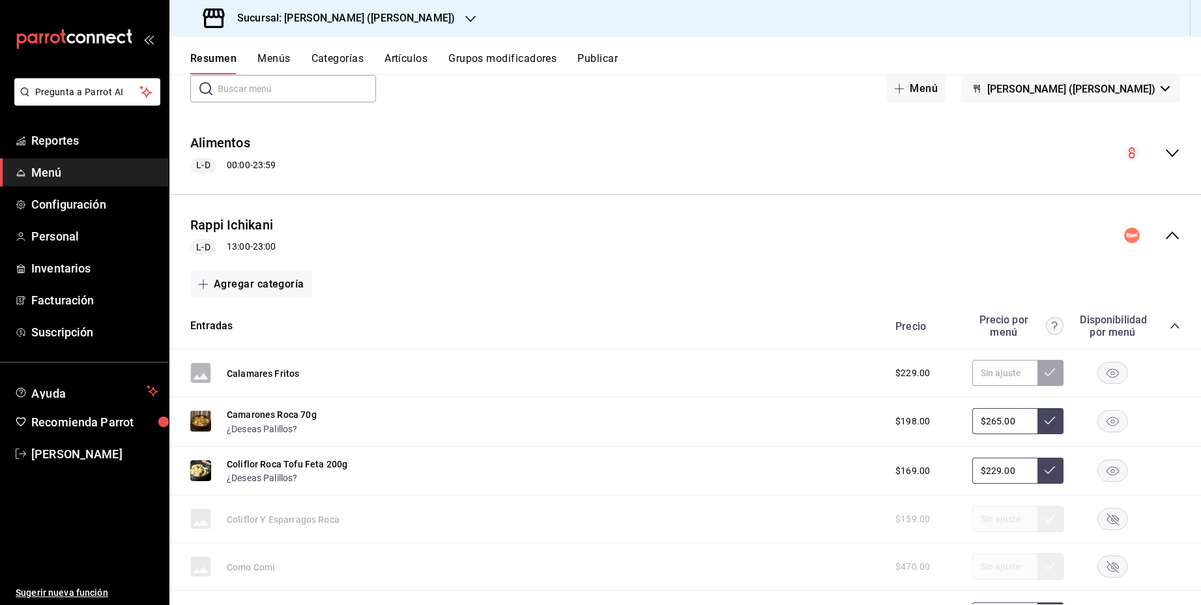
click at [1119, 468] on rect "button" at bounding box center [1113, 471] width 30 height 22
click at [1118, 470] on rect "button" at bounding box center [1113, 471] width 30 height 22
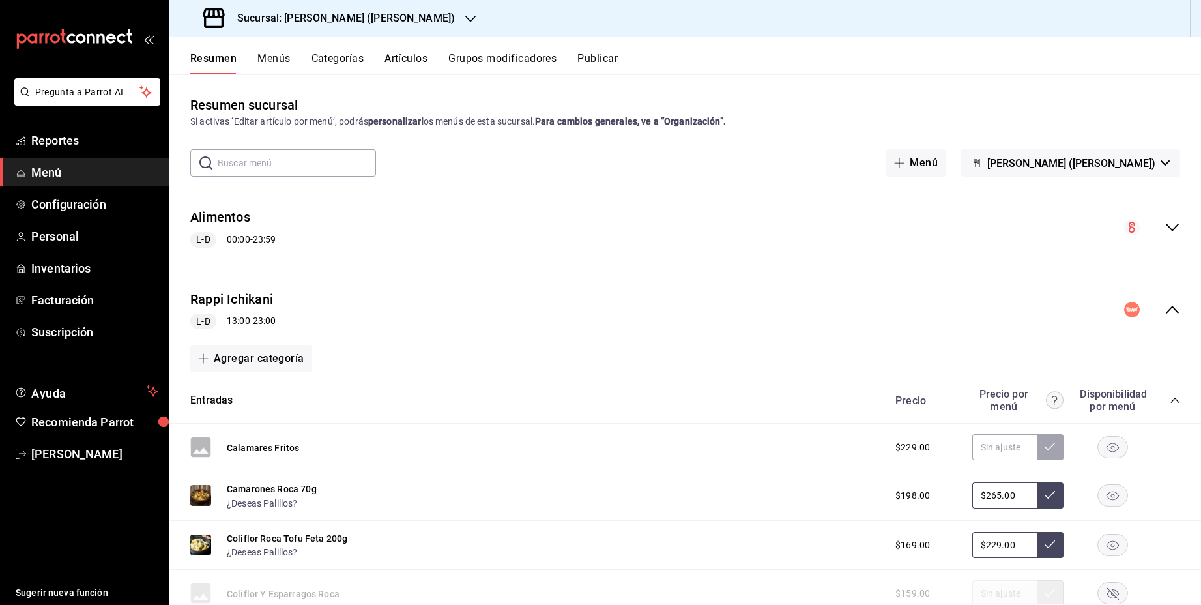
scroll to position [0, 0]
click at [1175, 223] on icon "collapse-menu-row" at bounding box center [1172, 228] width 16 height 16
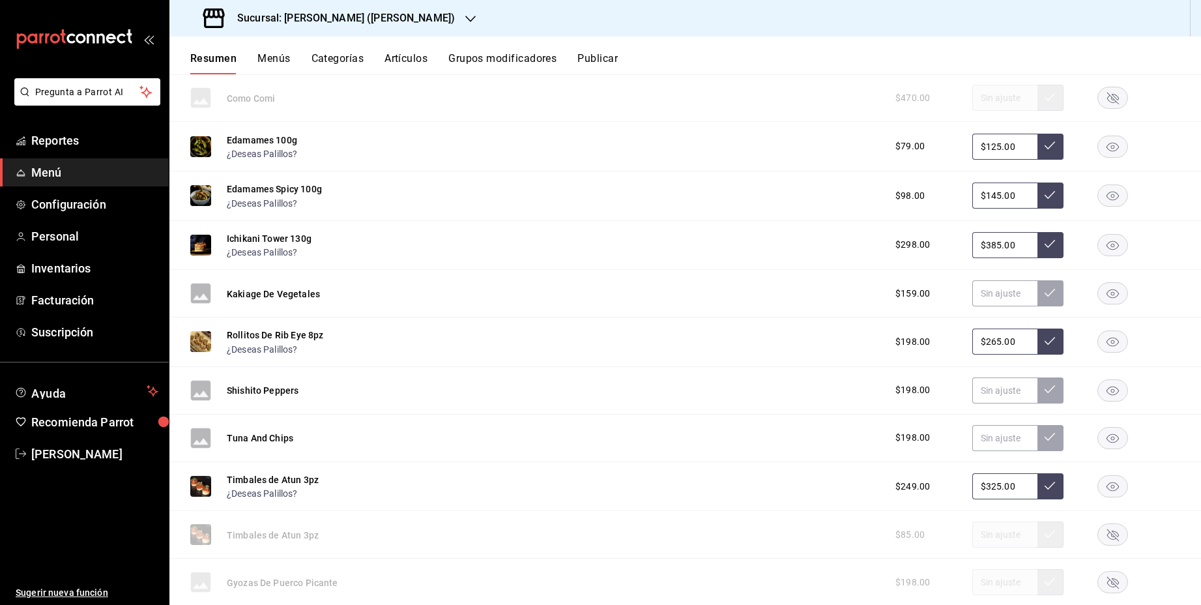
scroll to position [1088, 0]
click at [730, 403] on div "Shishito Peppers $198.00" at bounding box center [685, 392] width 1032 height 48
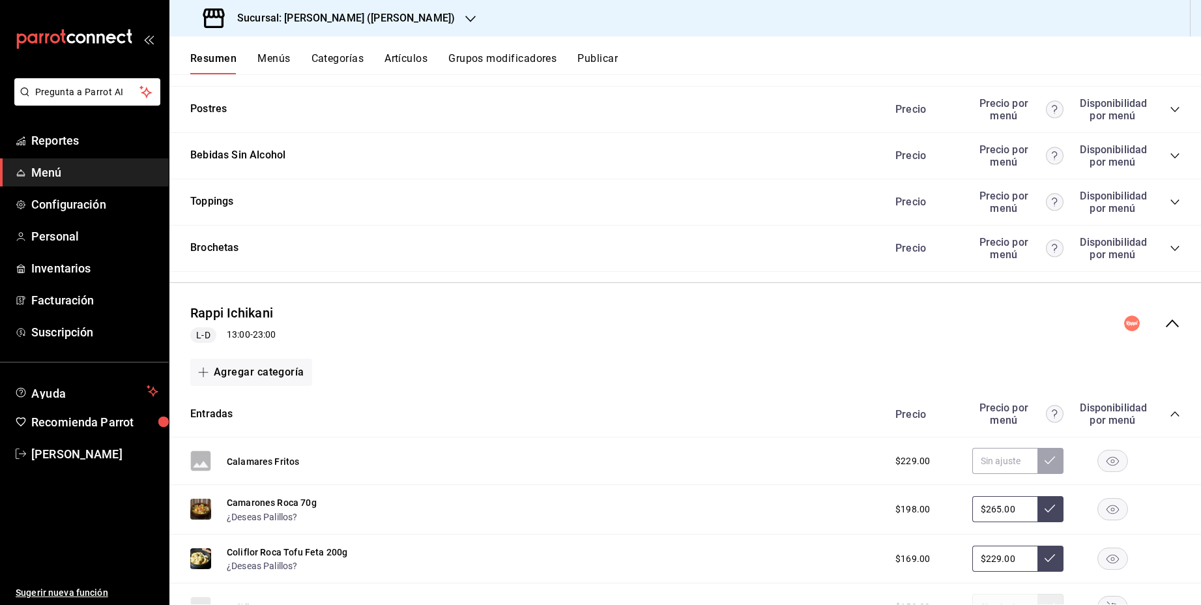
scroll to position [484, 0]
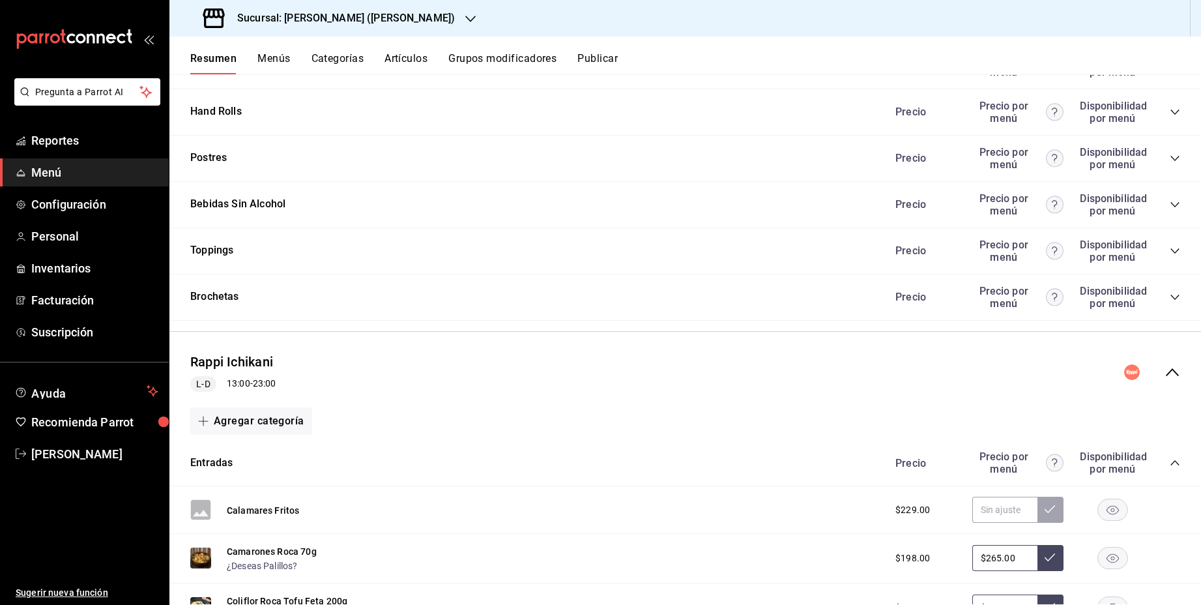
click at [1172, 369] on icon "collapse-menu-row" at bounding box center [1172, 372] width 13 height 8
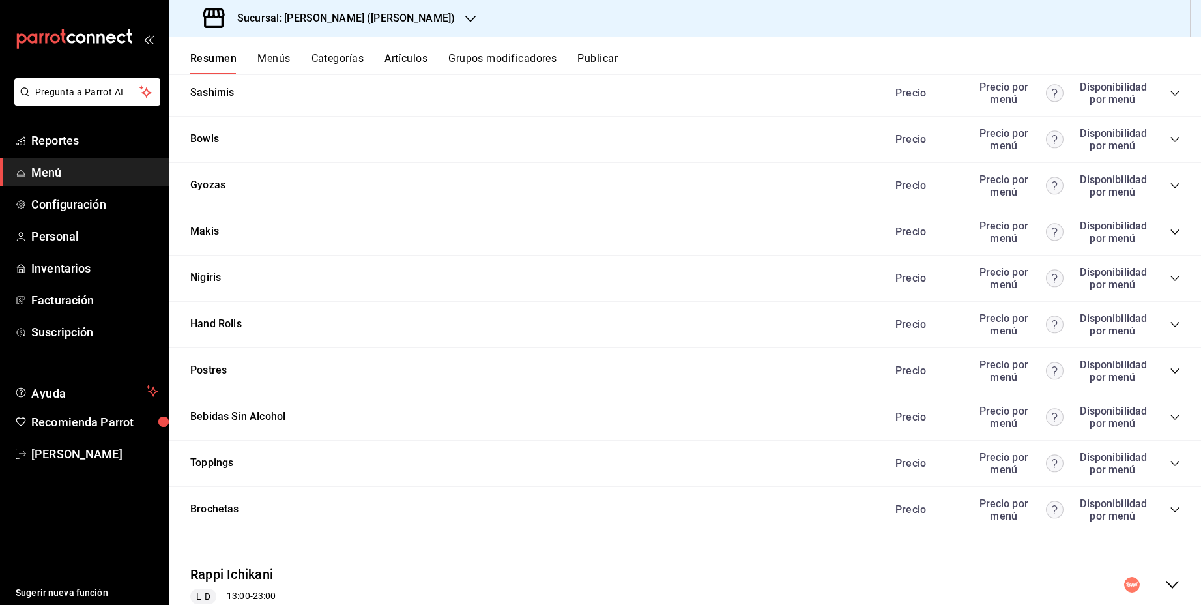
scroll to position [50, 0]
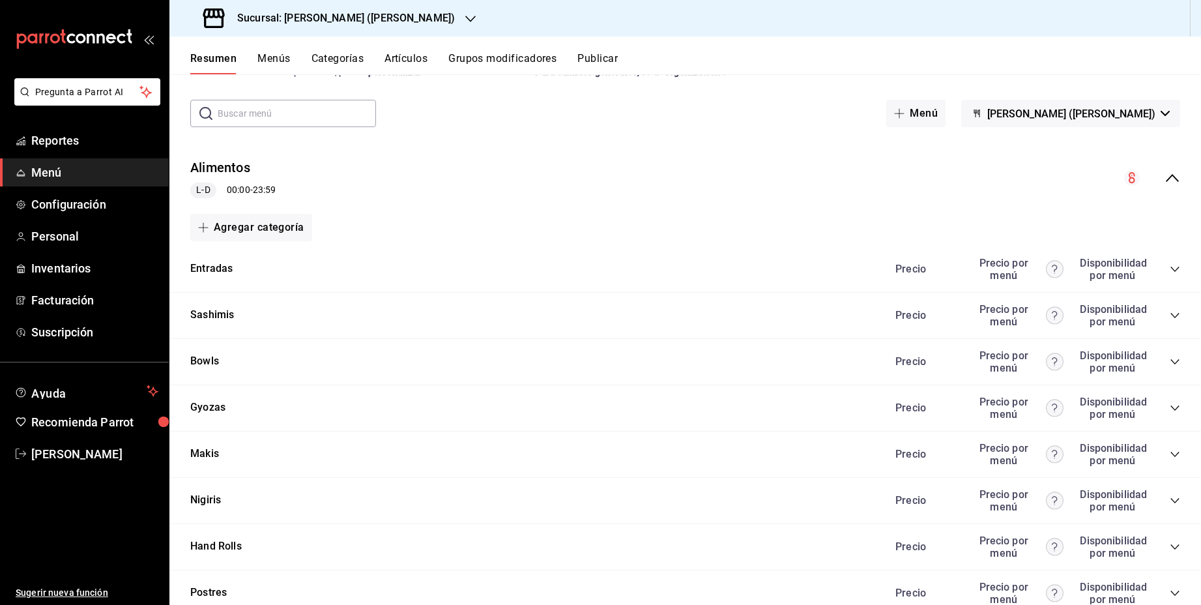
click at [1177, 177] on icon "collapse-menu-row" at bounding box center [1172, 178] width 16 height 16
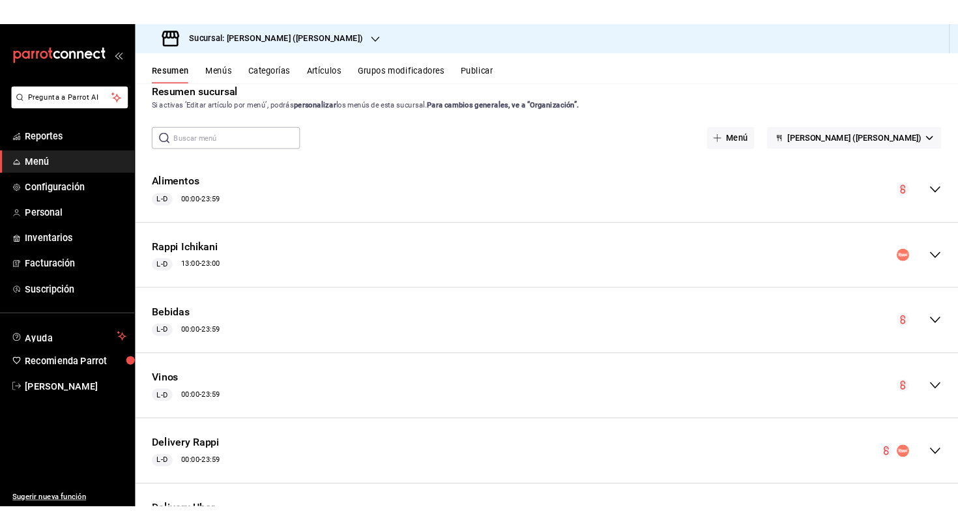
scroll to position [19, 0]
